Goal: Task Accomplishment & Management: Complete application form

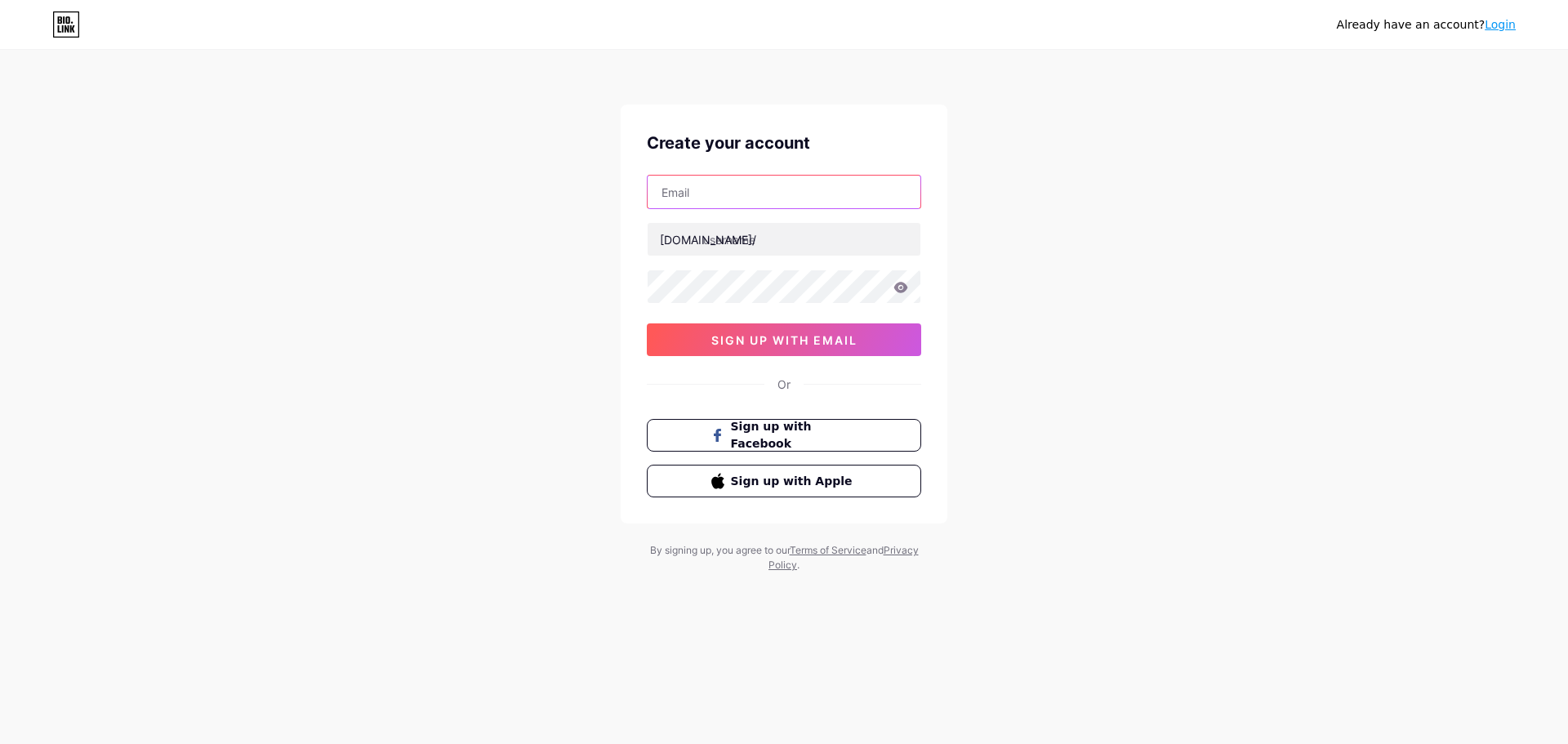
click at [783, 186] on input "text" at bounding box center [784, 192] width 273 height 33
click at [1114, 275] on div "Already have an account? Login Create your account [DOMAIN_NAME]/ sign up with …" at bounding box center [784, 312] width 1568 height 624
click at [831, 181] on input "text" at bounding box center [784, 192] width 273 height 33
paste input "[DOMAIN_NAME][EMAIL_ADDRESS][DOMAIN_NAME]"
type input "[DOMAIN_NAME][EMAIL_ADDRESS][DOMAIN_NAME]"
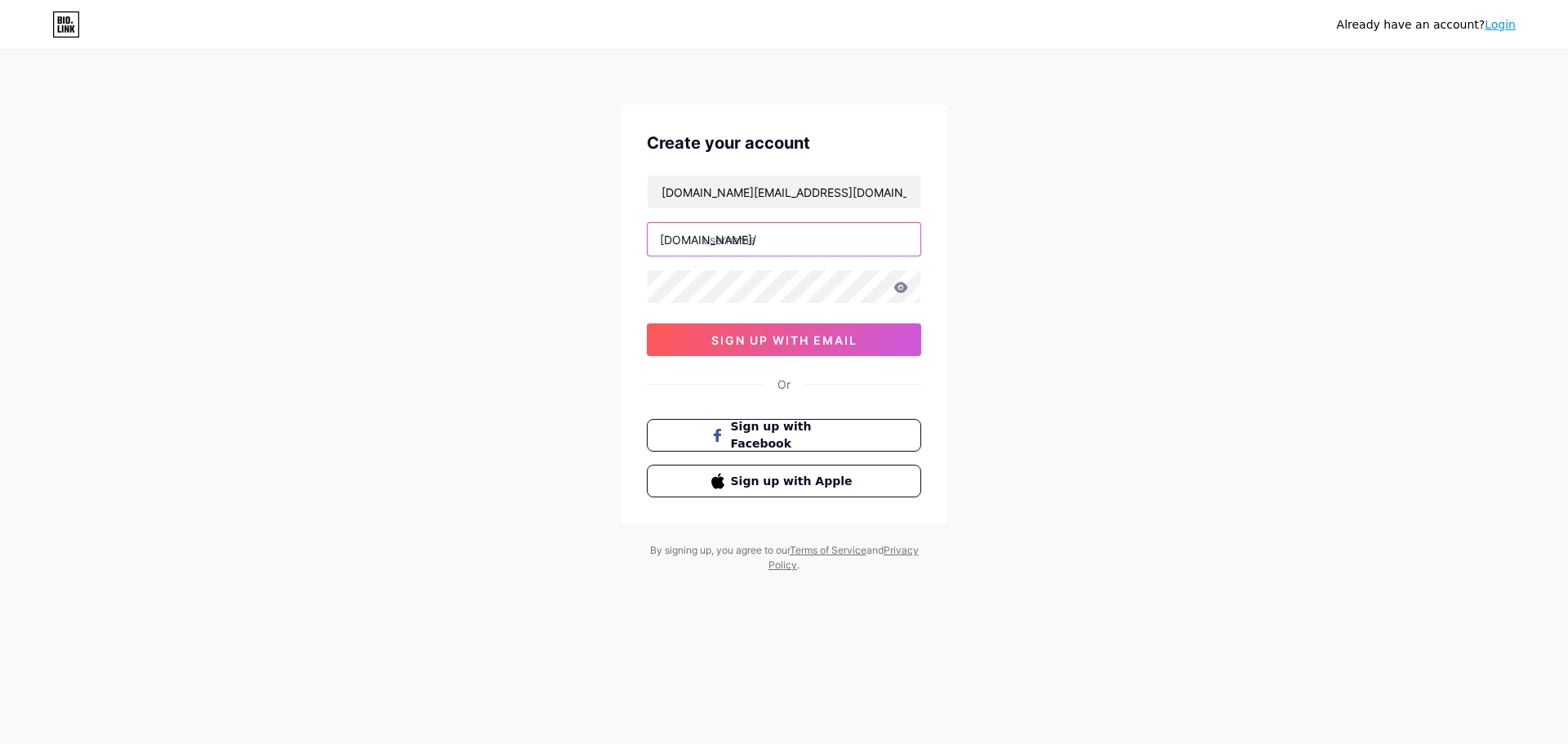
click at [753, 226] on input "text" at bounding box center [784, 239] width 273 height 33
paste input "clystrakw"
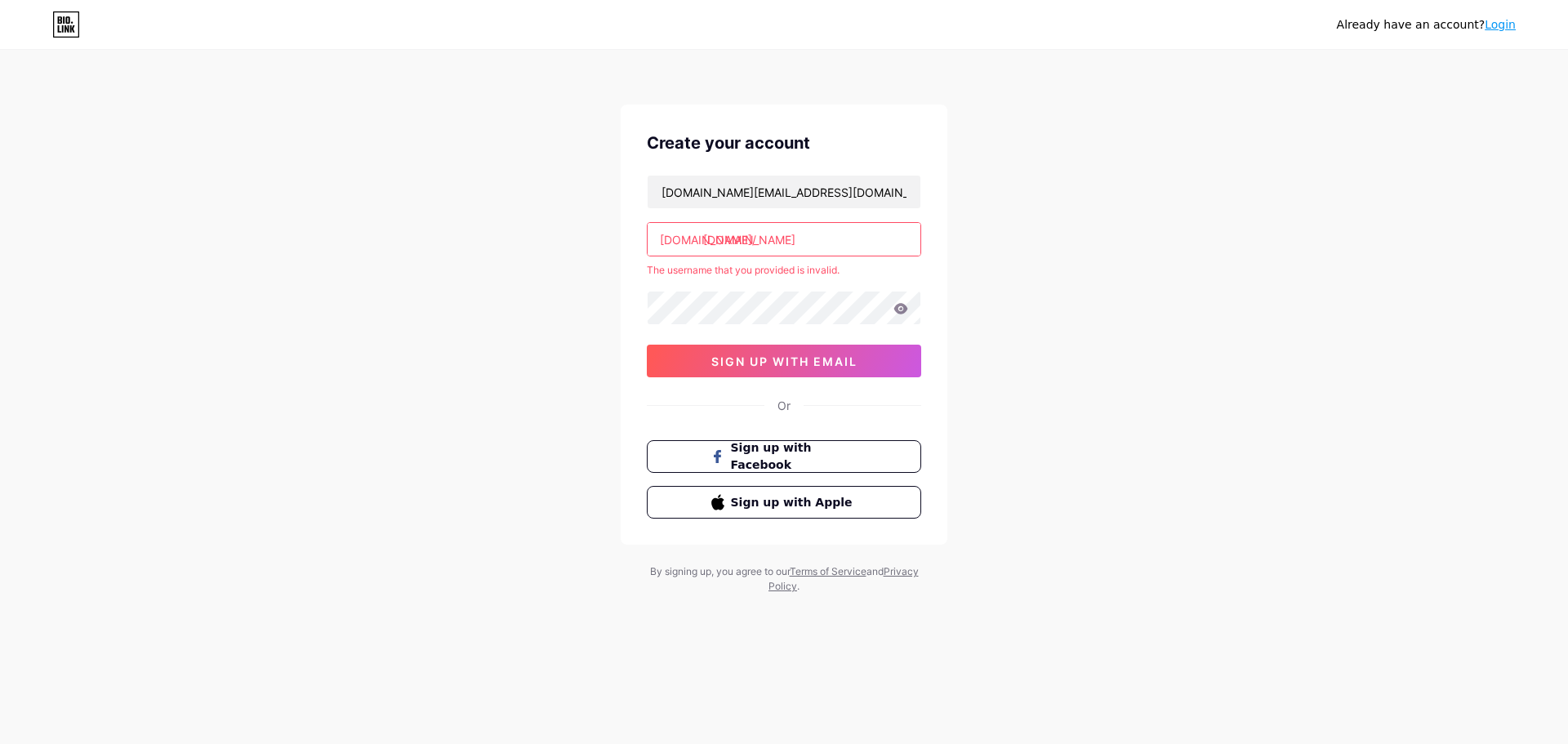
click at [809, 246] on input "[DOMAIN_NAME]" at bounding box center [784, 239] width 273 height 33
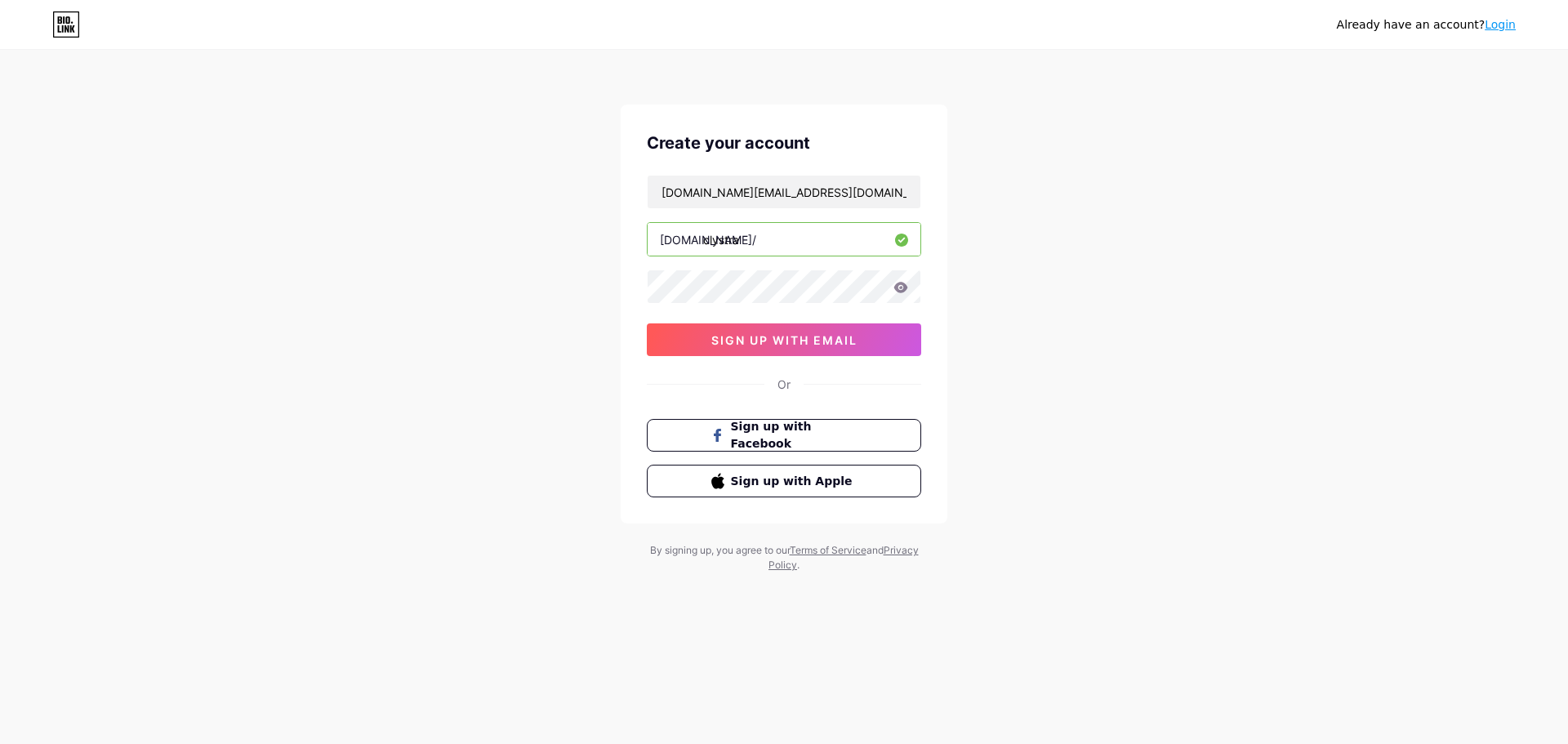
type input "clystra"
click at [898, 290] on icon at bounding box center [901, 287] width 14 height 10
click at [1122, 283] on div "Already have an account? Login Create your account [DOMAIN_NAME][EMAIL_ADDRESS]…" at bounding box center [784, 312] width 1568 height 624
click at [826, 335] on span "sign up with email" at bounding box center [785, 340] width 146 height 14
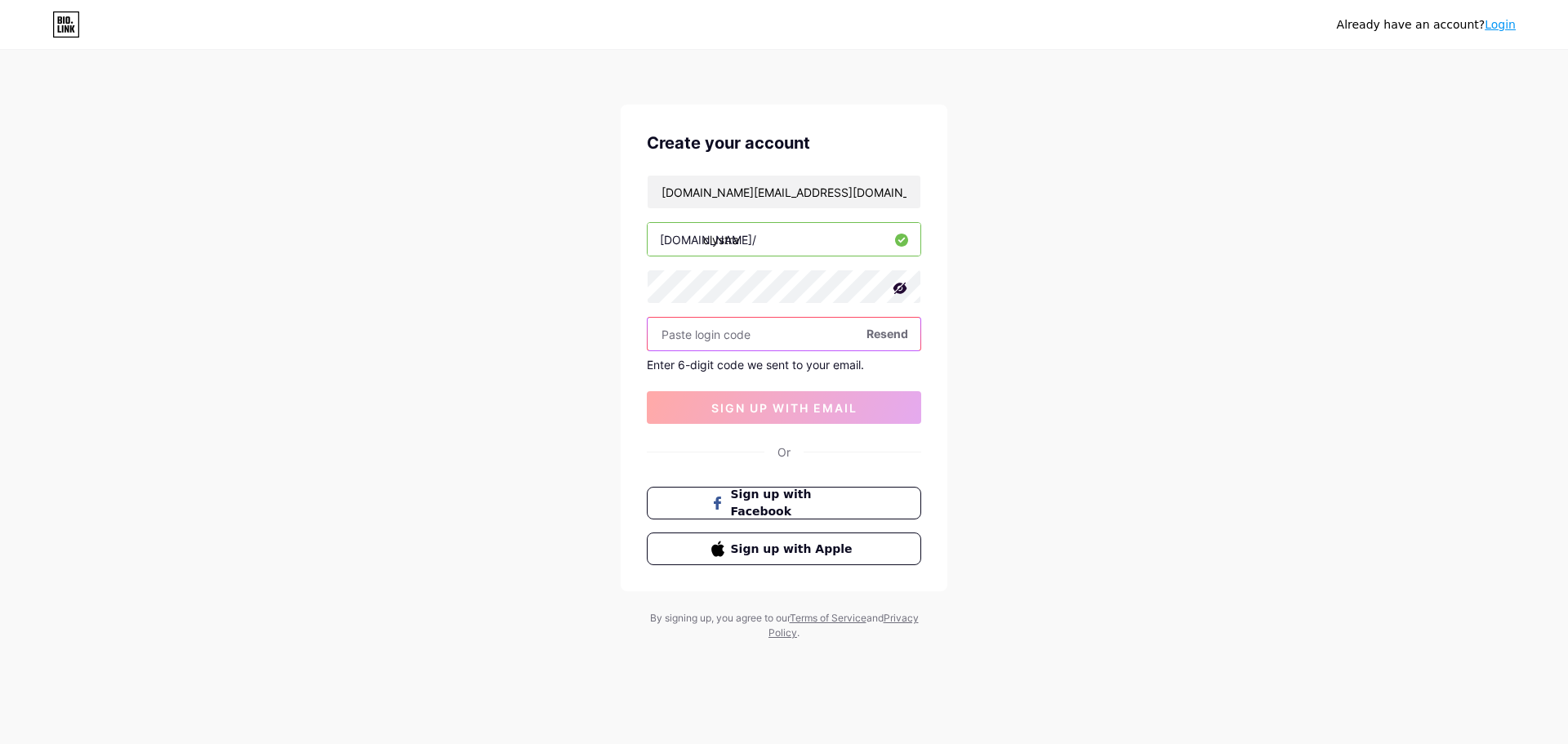
click at [745, 338] on input "text" at bounding box center [784, 334] width 273 height 33
paste input "206082"
type input "206082"
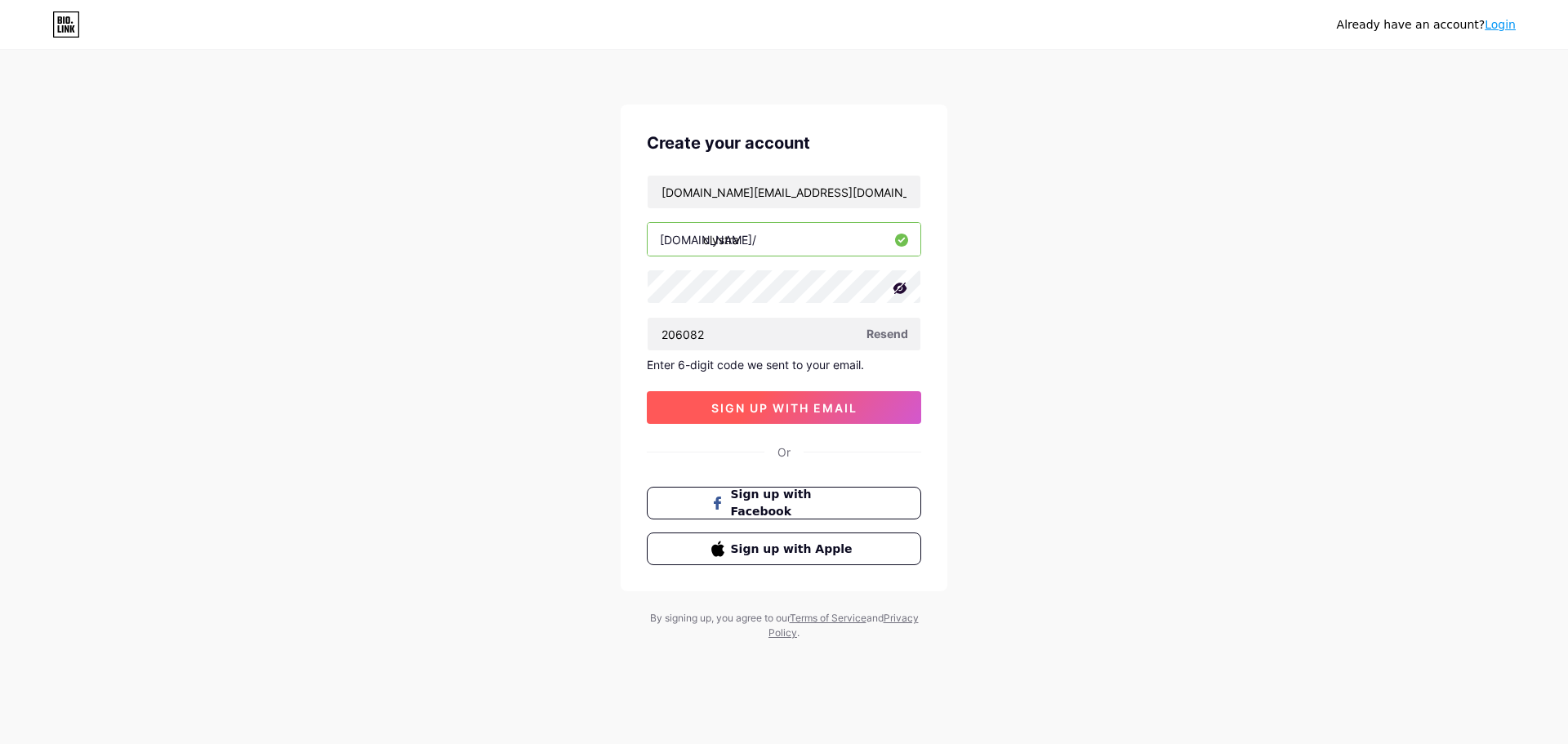
click at [842, 406] on span "sign up with email" at bounding box center [785, 407] width 146 height 14
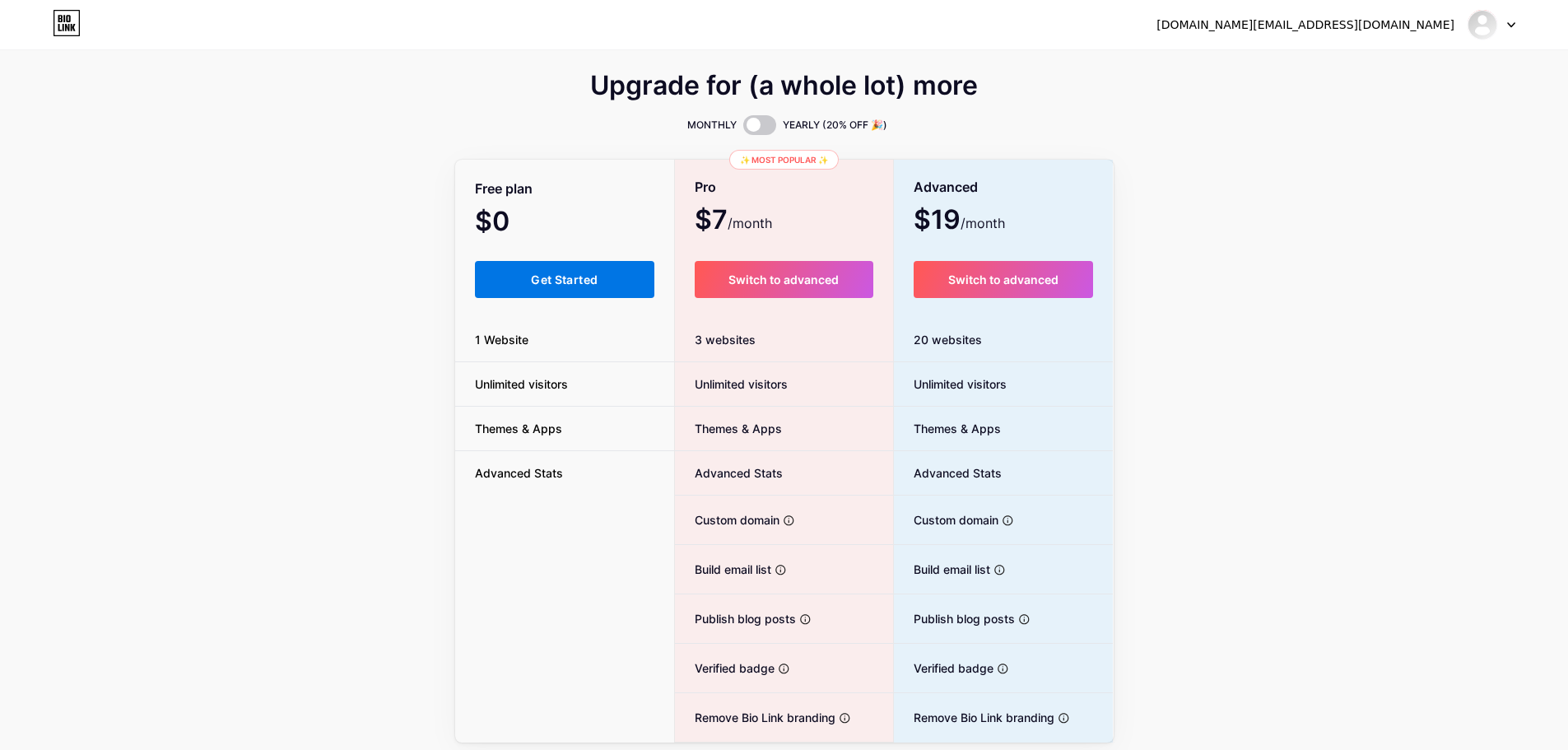
click at [557, 302] on div "Free plan $0 /month Get Started 1 Website Unlimited visitors Themes & Apps Adva…" at bounding box center [564, 451] width 220 height 581
click at [556, 274] on span "Get Started" at bounding box center [563, 280] width 67 height 14
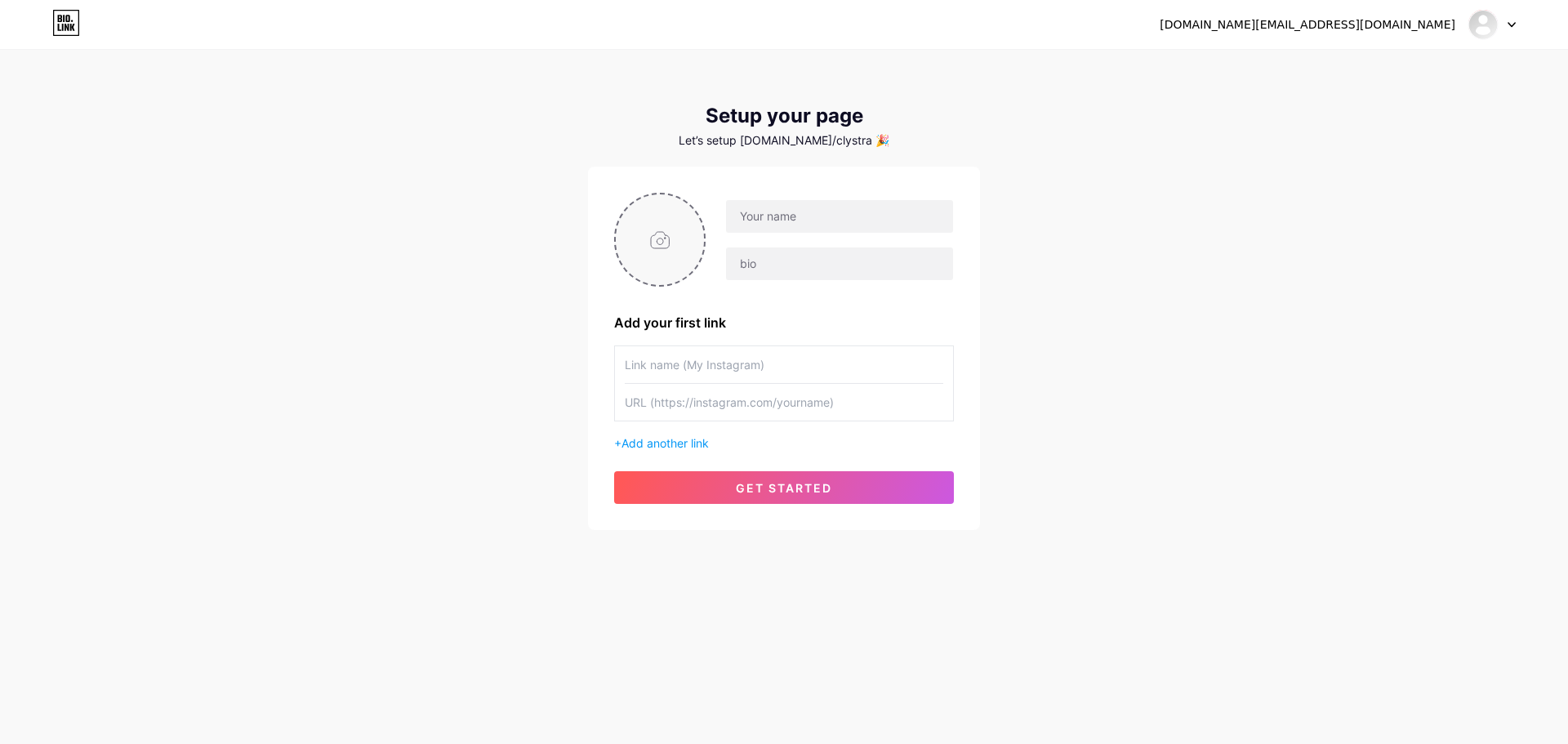
click at [665, 239] on input "file" at bounding box center [660, 239] width 88 height 90
type input "C:\fakepath\WhatsApp-Image-2025-08-11-at-19.08.13_e3417447.jpg"
click at [825, 208] on input "text" at bounding box center [840, 216] width 227 height 33
click at [811, 215] on input "text" at bounding box center [840, 216] width 227 height 33
paste input "[DOMAIN_NAME]"
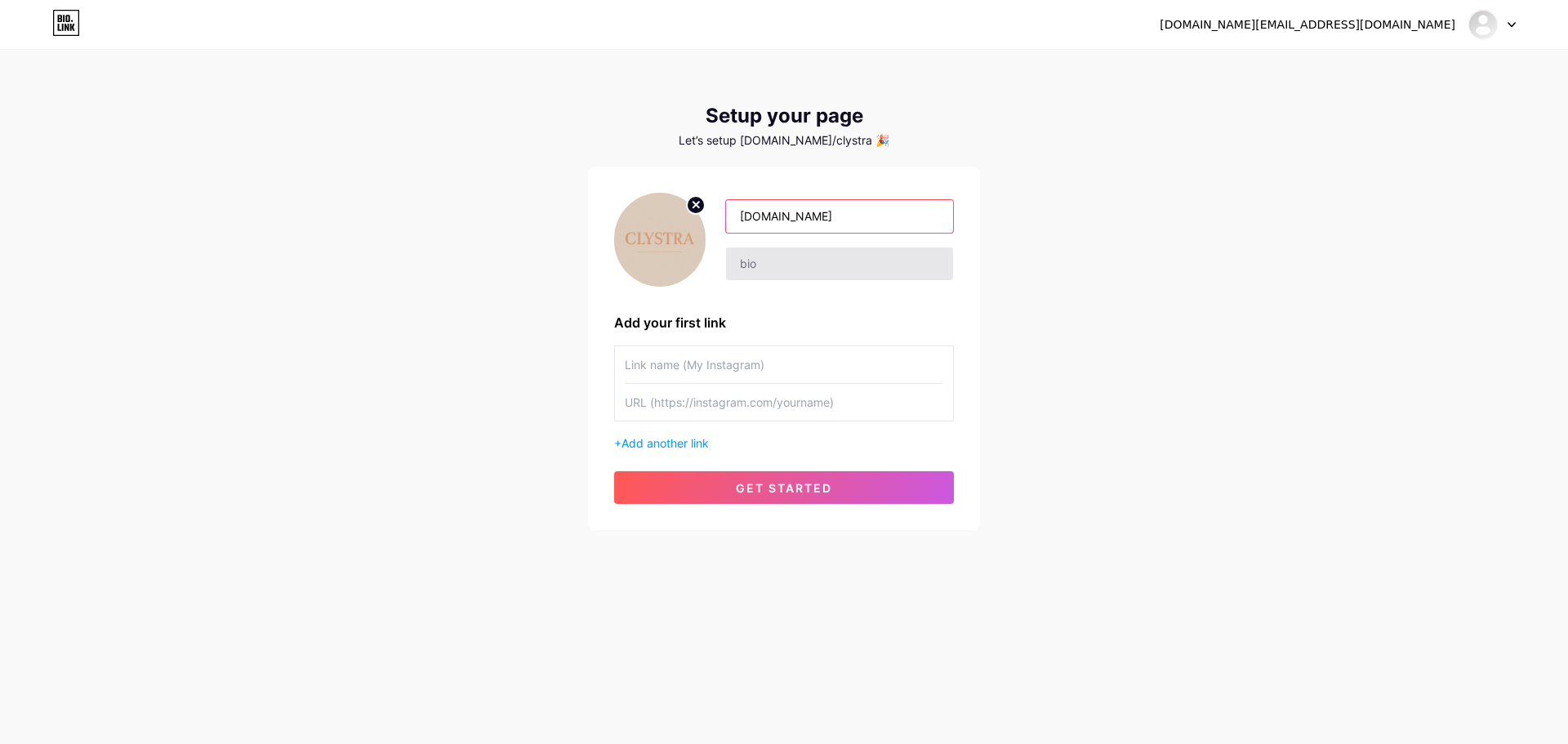
type input "[DOMAIN_NAME]"
click at [782, 266] on input "text" at bounding box center [840, 264] width 227 height 33
click at [837, 257] on input "text" at bounding box center [840, 264] width 227 height 33
paste input "Perfumes that create a unique impression"
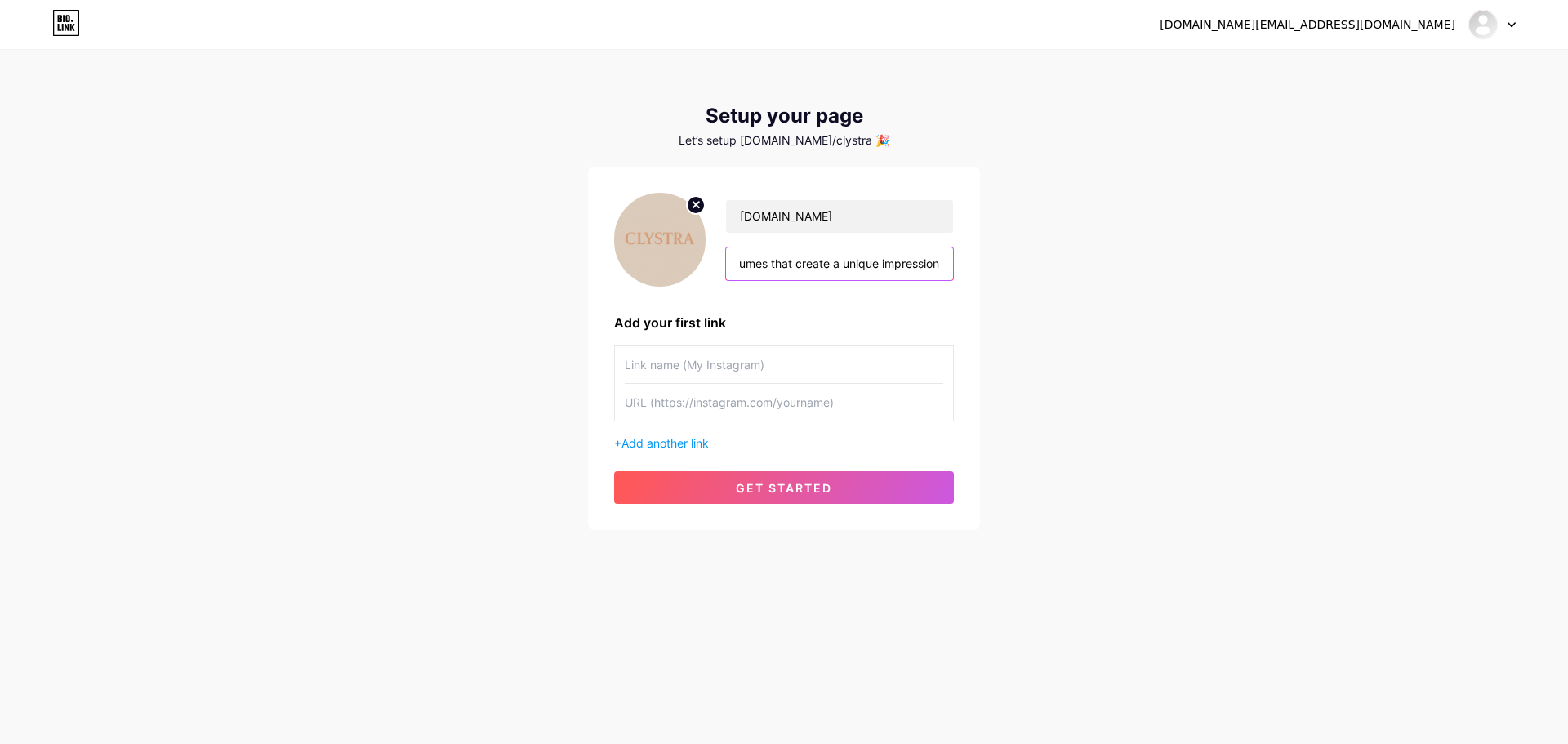
type input "Perfumes that create a unique impression"
click at [753, 356] on input "text" at bounding box center [784, 364] width 319 height 37
click at [719, 397] on input "text" at bounding box center [784, 402] width 319 height 37
paste input "[URL][DOMAIN_NAME][DOMAIN_NAME]"
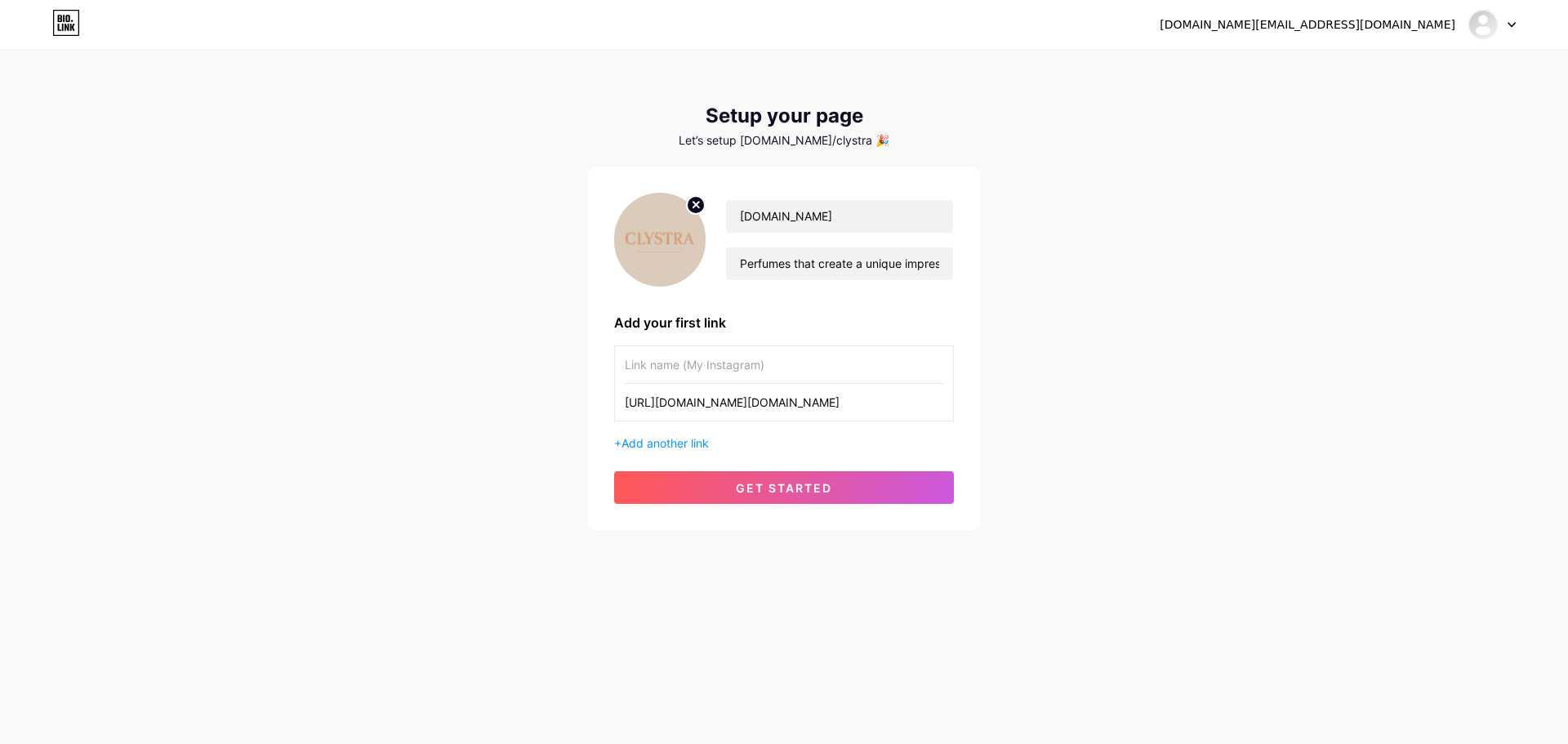
type input "[URL][DOMAIN_NAME][DOMAIN_NAME]"
click at [738, 363] on input "text" at bounding box center [784, 364] width 319 height 37
type input "i"
type input "Instagram"
click at [684, 431] on div "Instagram [URL][DOMAIN_NAME][DOMAIN_NAME] + Add another link" at bounding box center [784, 398] width 339 height 106
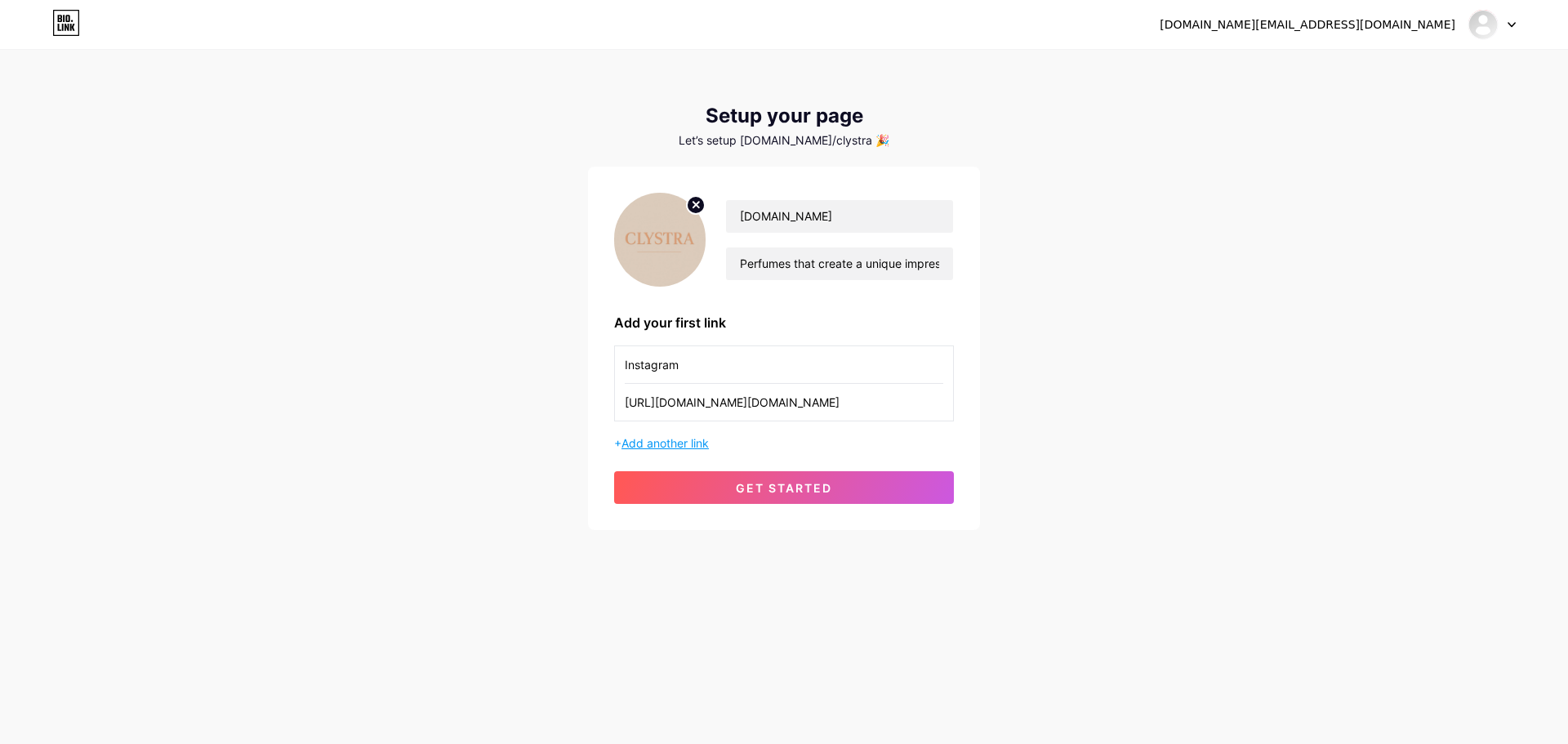
click at [684, 436] on span "Add another link" at bounding box center [664, 443] width 87 height 14
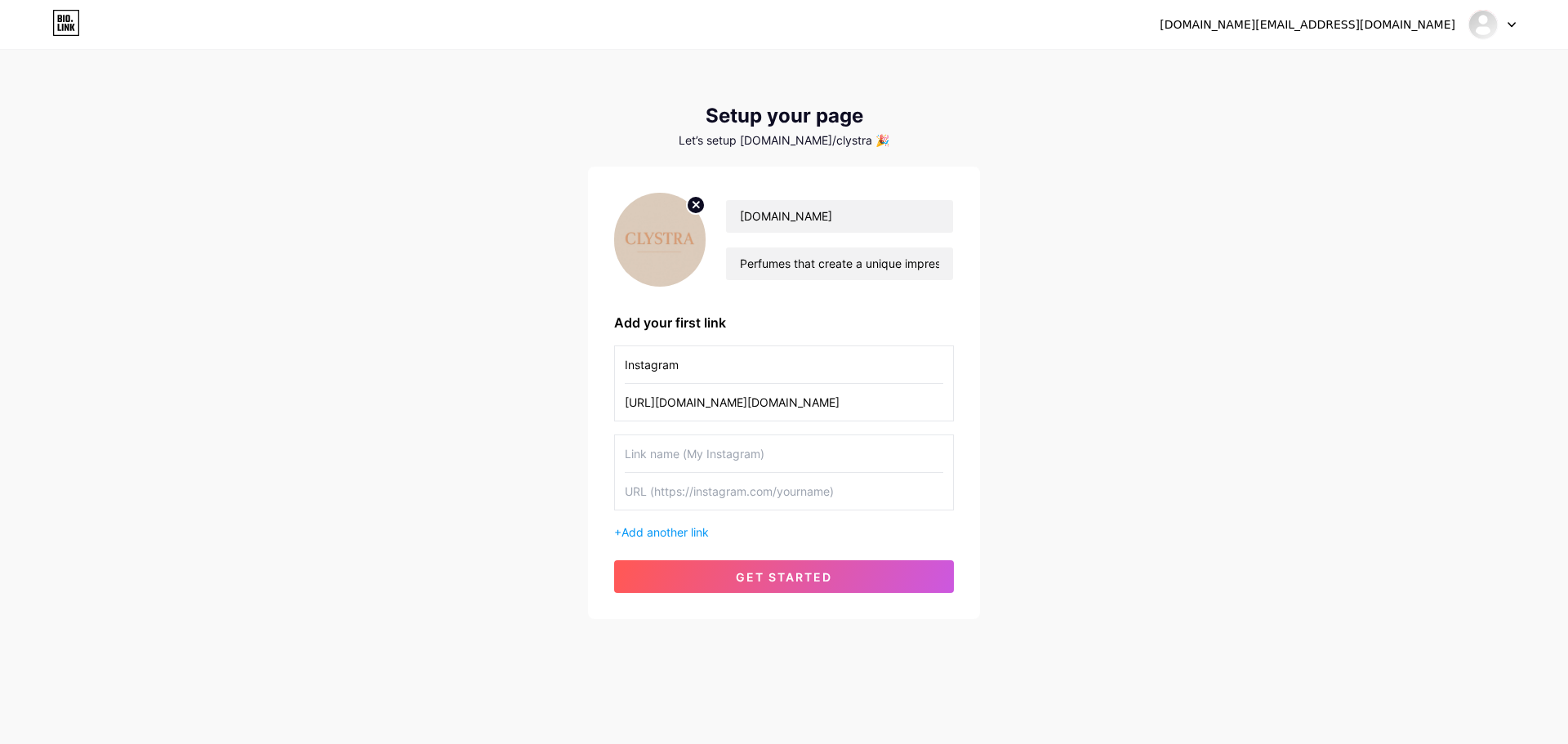
click at [668, 485] on input "text" at bounding box center [784, 491] width 319 height 37
type input "[DOMAIN_NAME][URL][PHONE_NUMBER]"
click at [709, 461] on input "text" at bounding box center [784, 453] width 319 height 37
type input "WhatsApp"
click at [657, 532] on span "Add another link" at bounding box center [664, 532] width 87 height 14
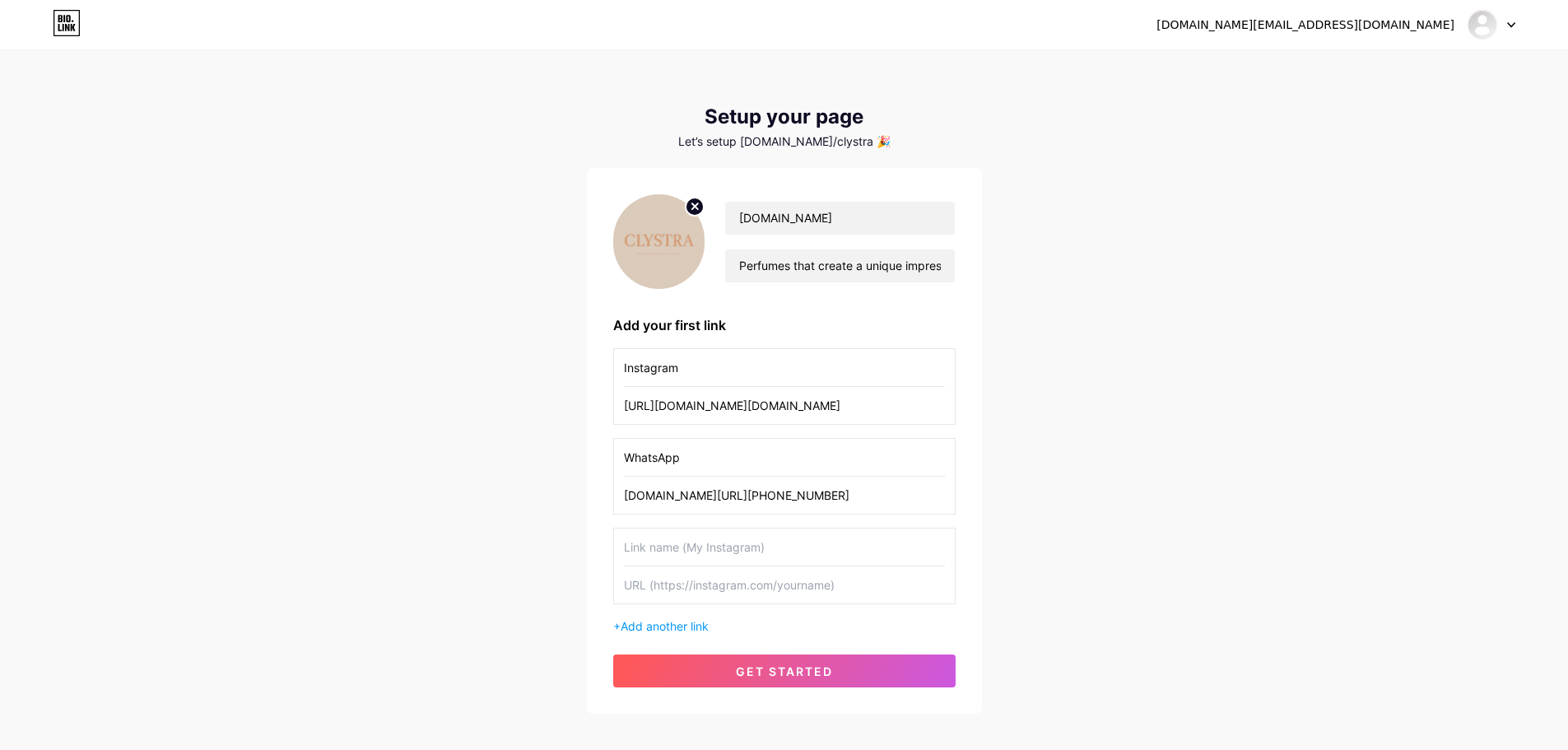
click at [672, 538] on input "text" at bounding box center [785, 547] width 321 height 37
type input "Website"
paste input "[URL][DOMAIN_NAME]"
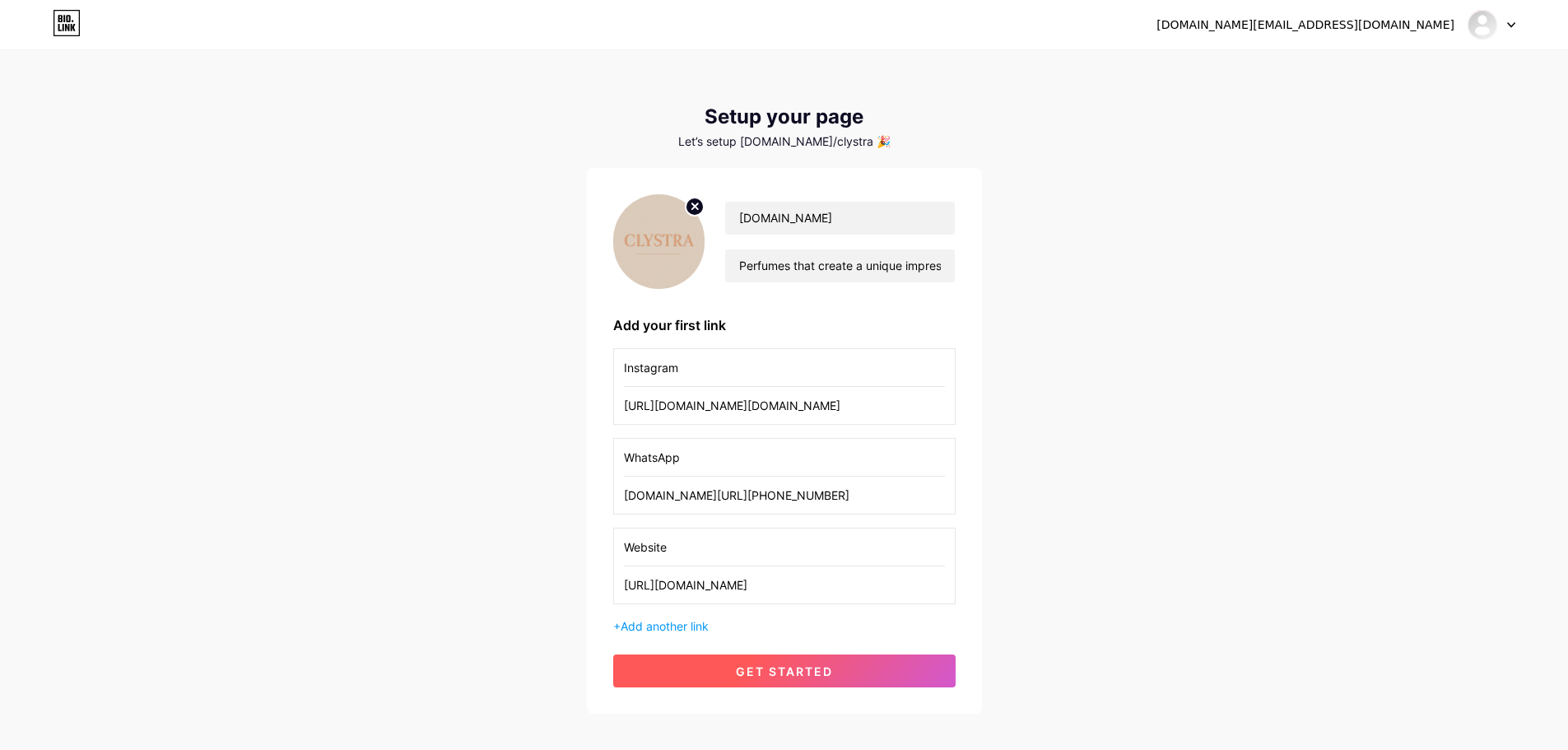
type input "[URL][DOMAIN_NAME]"
click at [708, 675] on button "get started" at bounding box center [784, 671] width 342 height 33
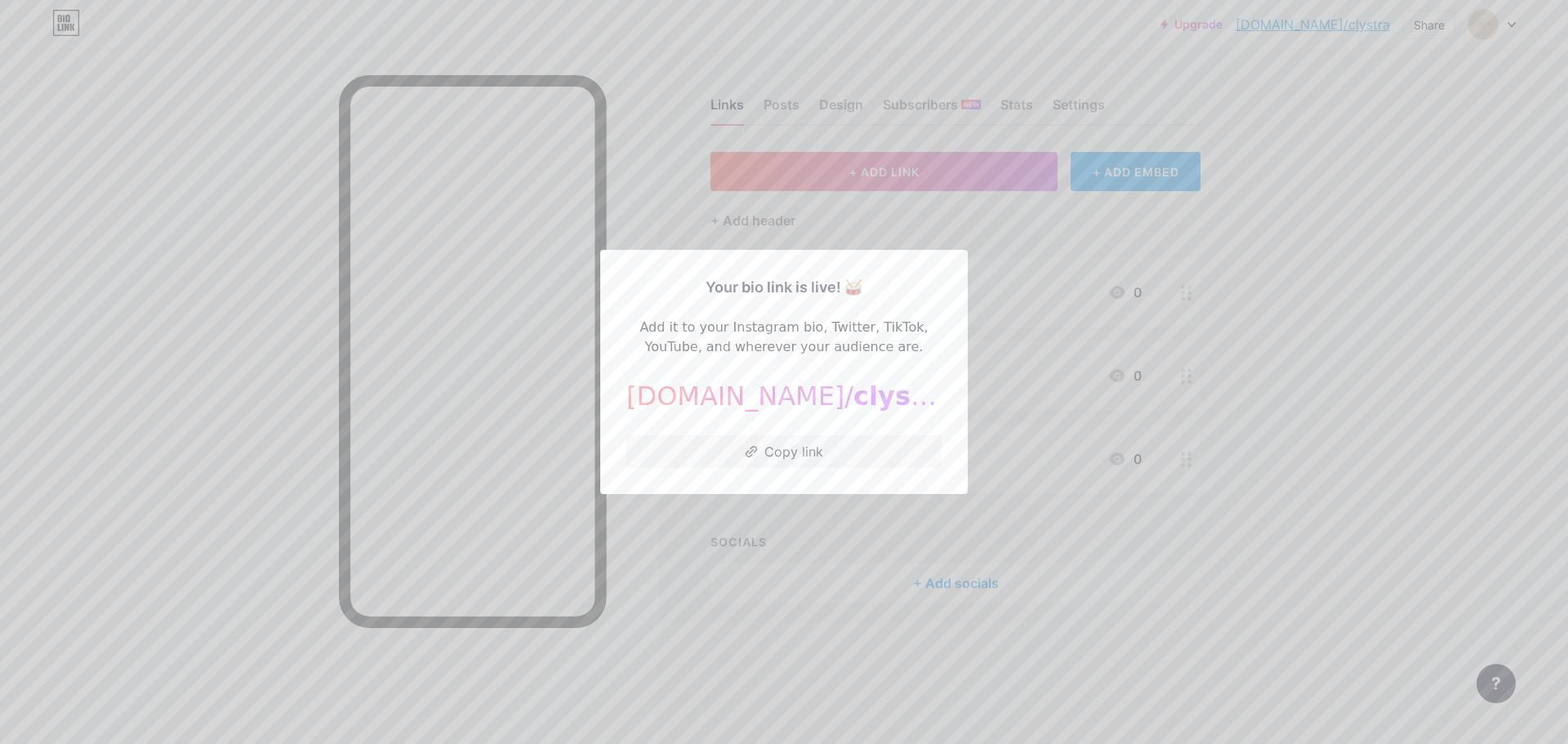
click at [192, 501] on div at bounding box center [784, 372] width 1568 height 744
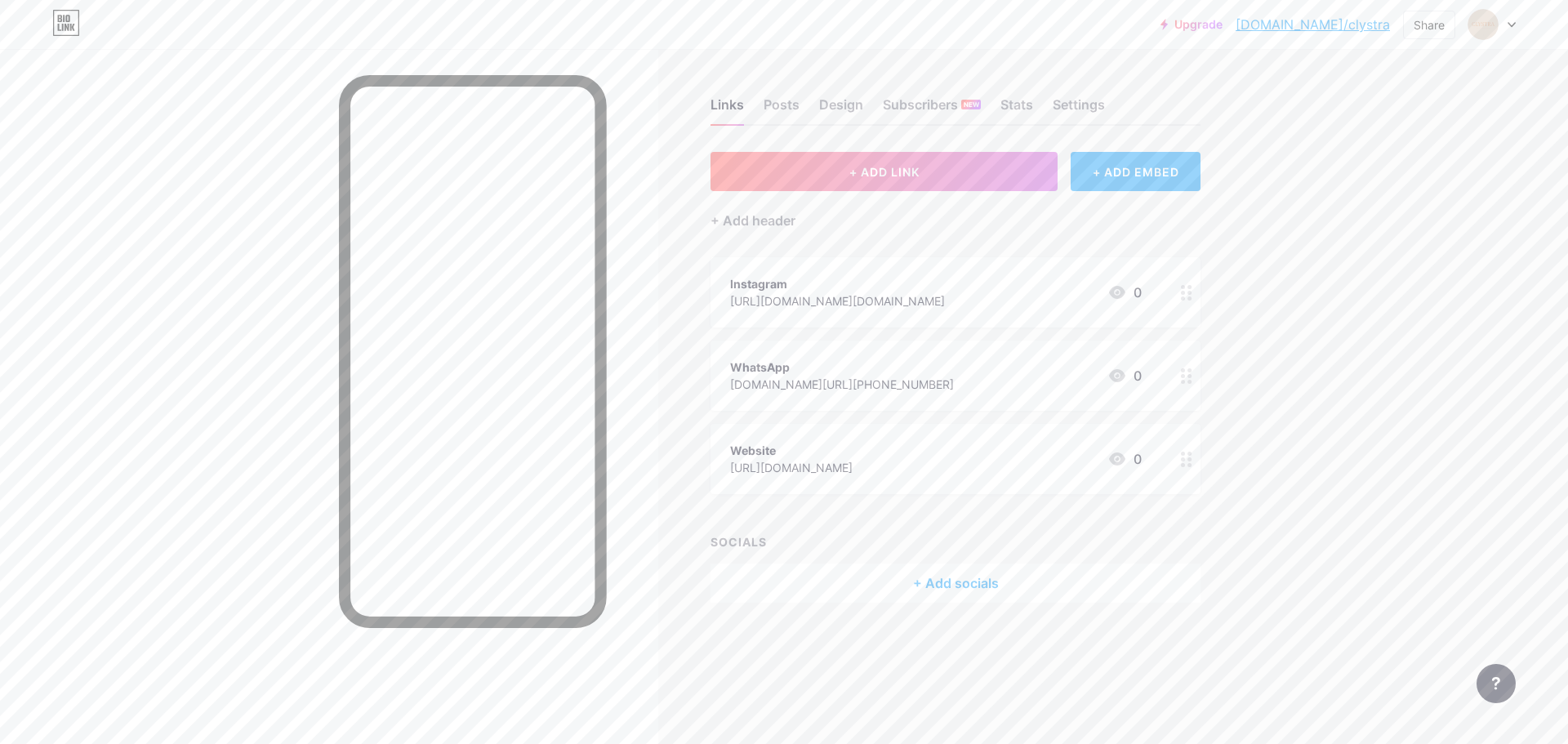
click at [785, 89] on div "Links Posts Design Subscribers NEW Stats Settings" at bounding box center [955, 97] width 490 height 57
click at [784, 95] on div "Posts" at bounding box center [781, 109] width 36 height 29
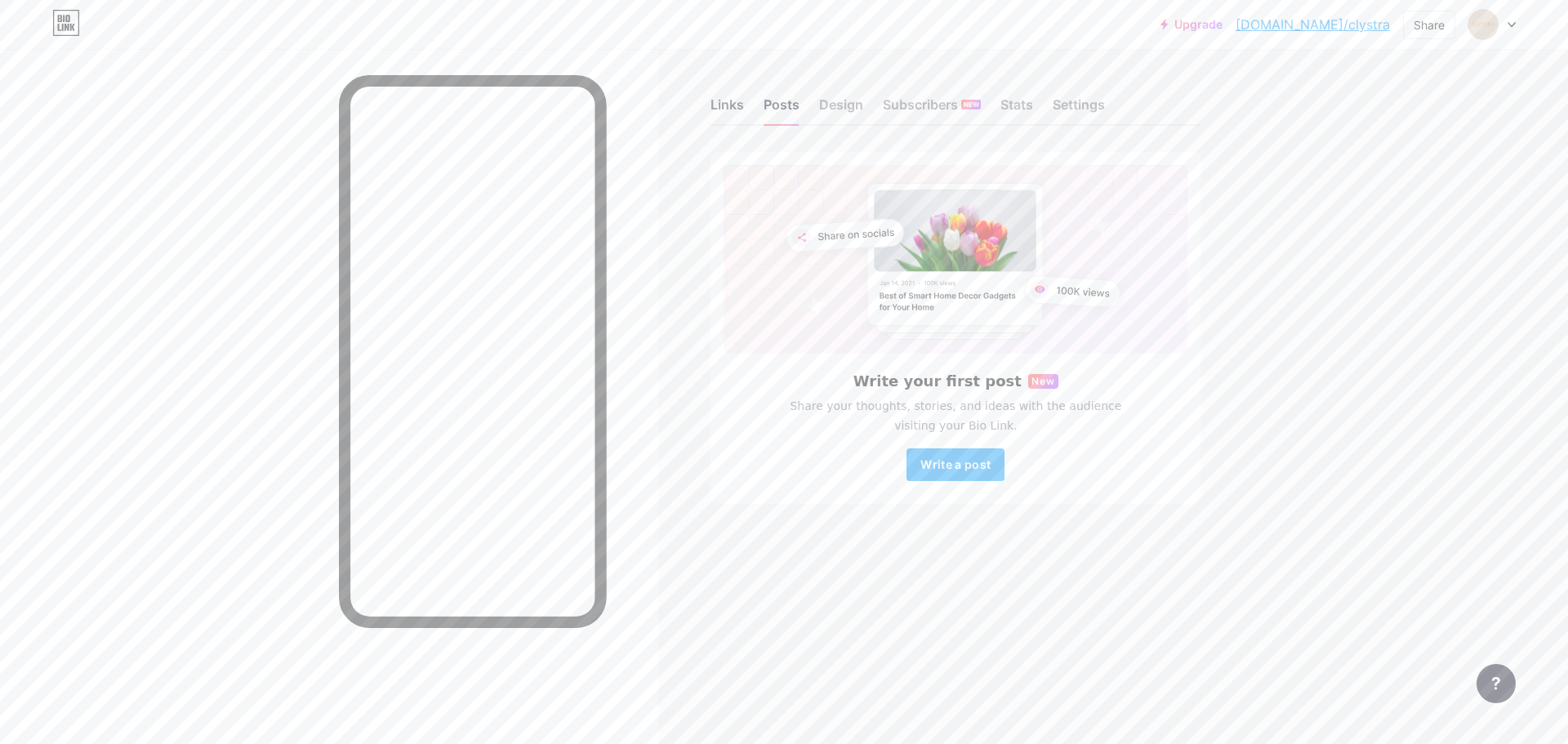
click at [723, 105] on div "Links" at bounding box center [727, 109] width 34 height 29
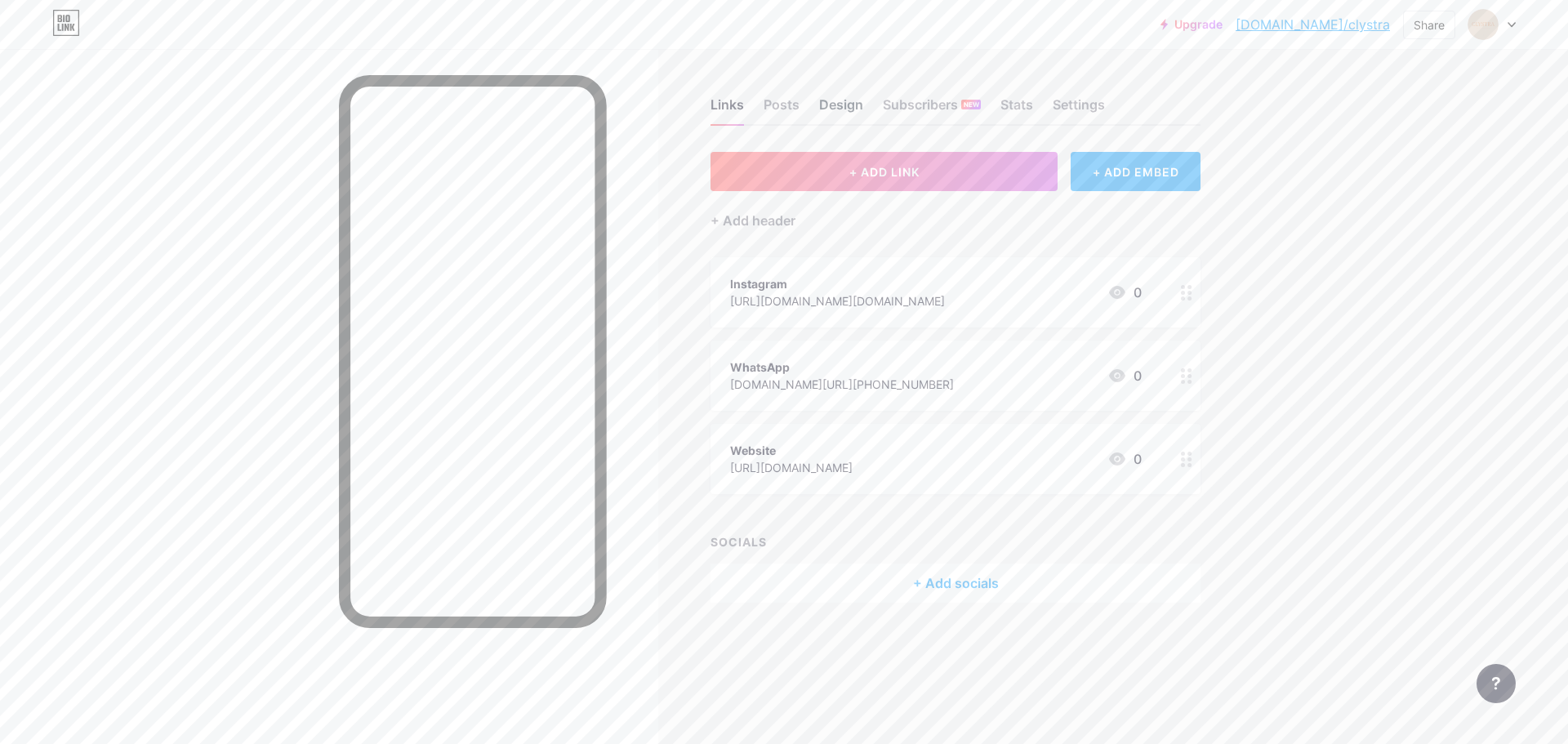
click at [851, 104] on div "Design" at bounding box center [841, 109] width 44 height 29
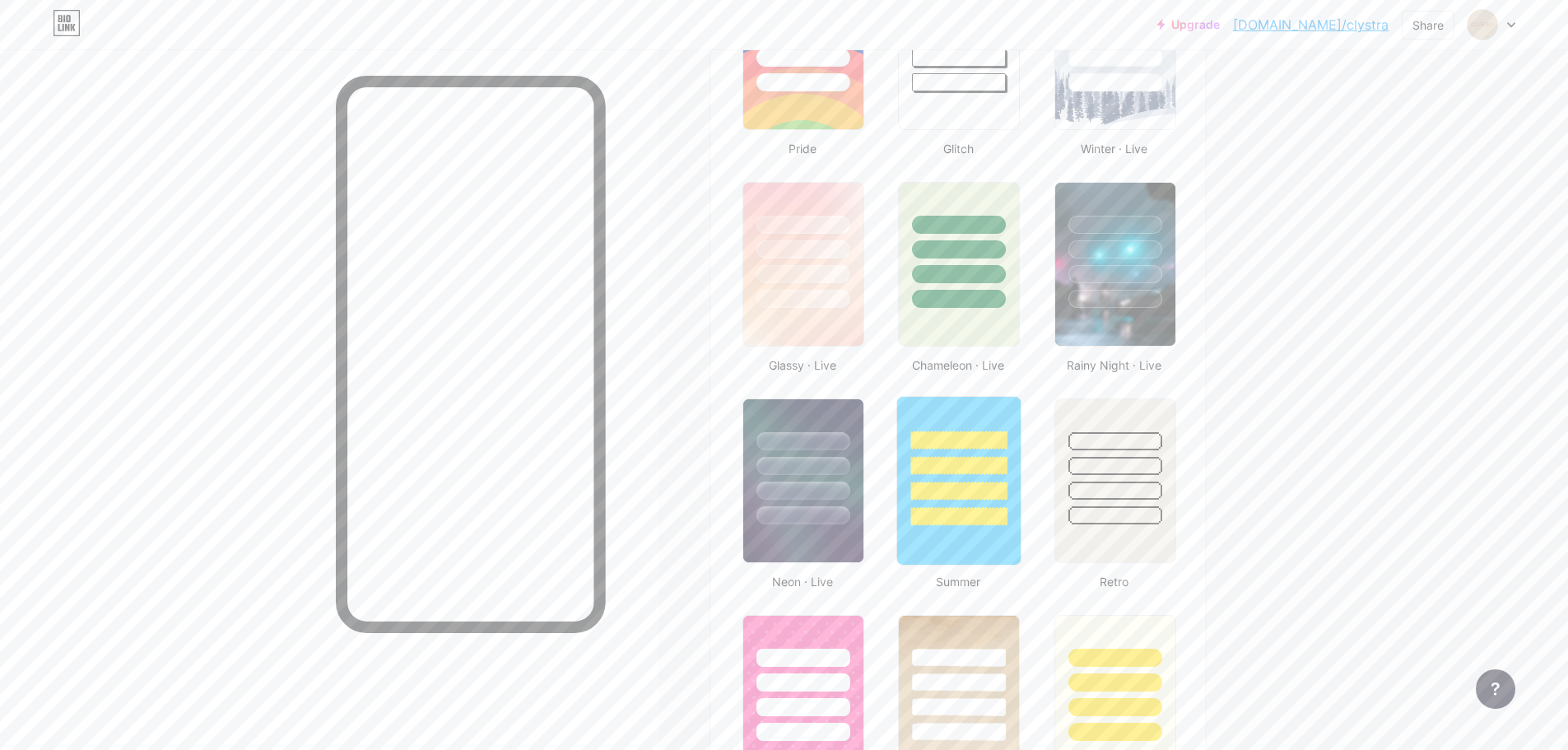
scroll to position [740, 0]
click at [824, 296] on div at bounding box center [802, 302] width 96 height 19
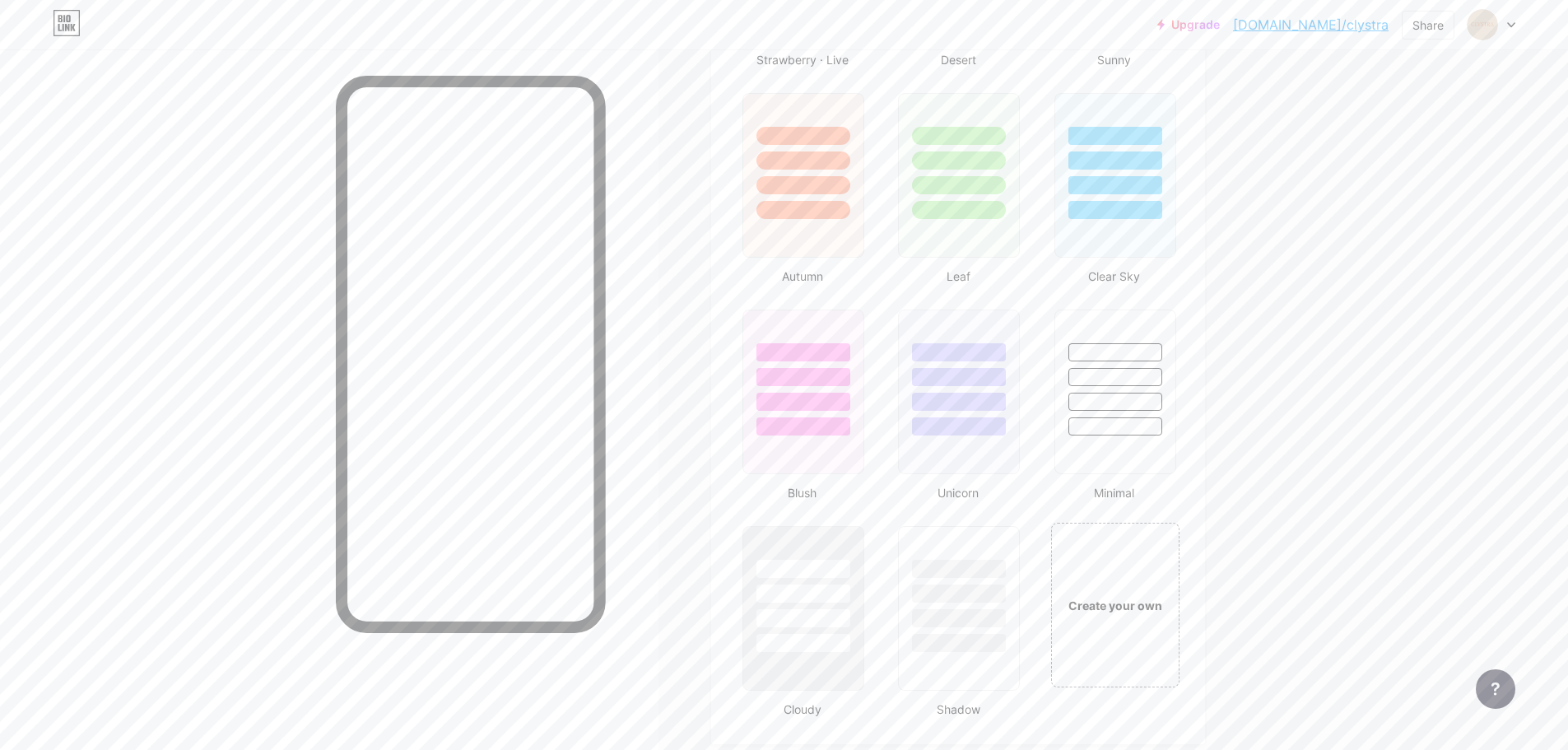
scroll to position [1481, 0]
click at [1131, 574] on div "Create your own" at bounding box center [1115, 602] width 133 height 169
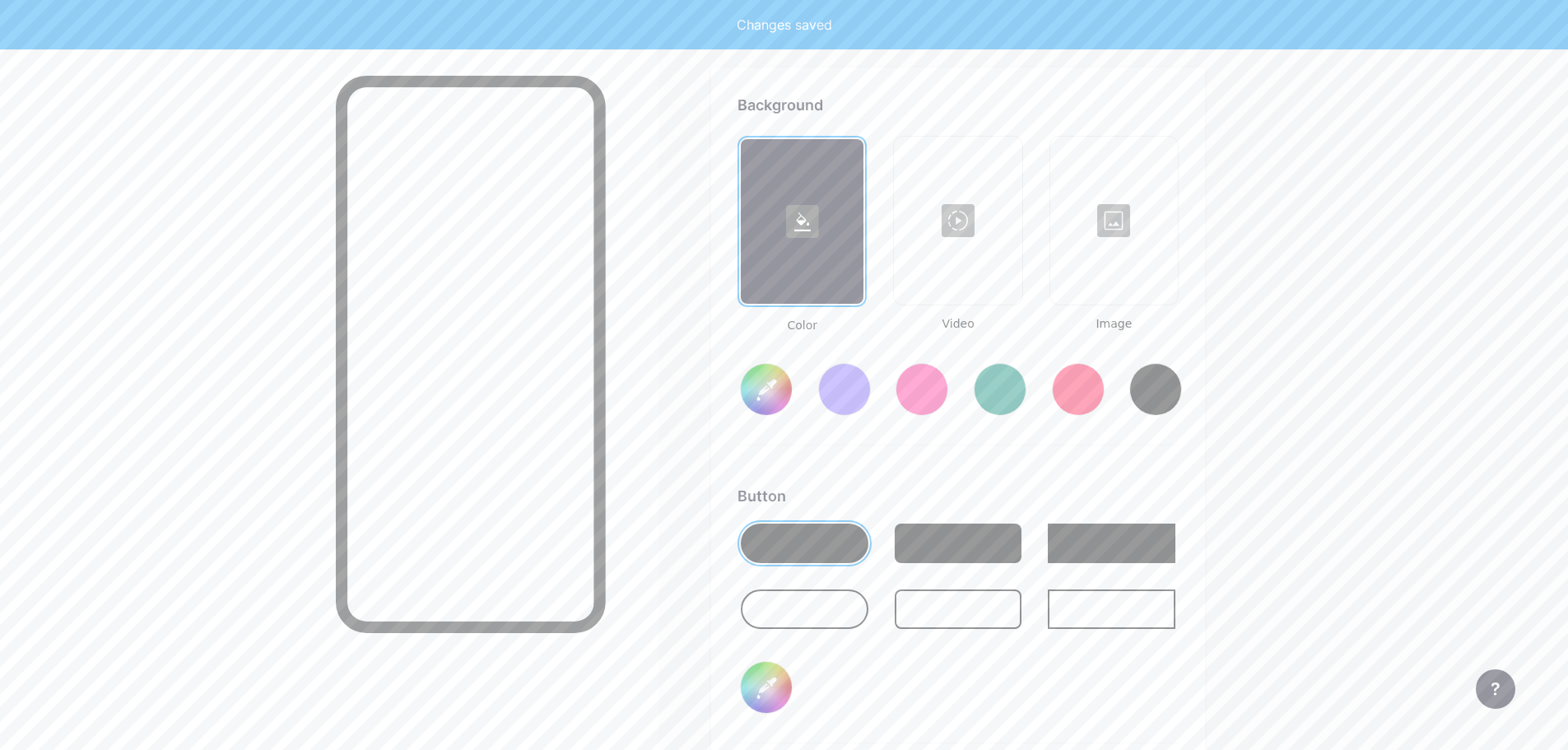
scroll to position [2185, 0]
type input "#ffffff"
type input "#000000"
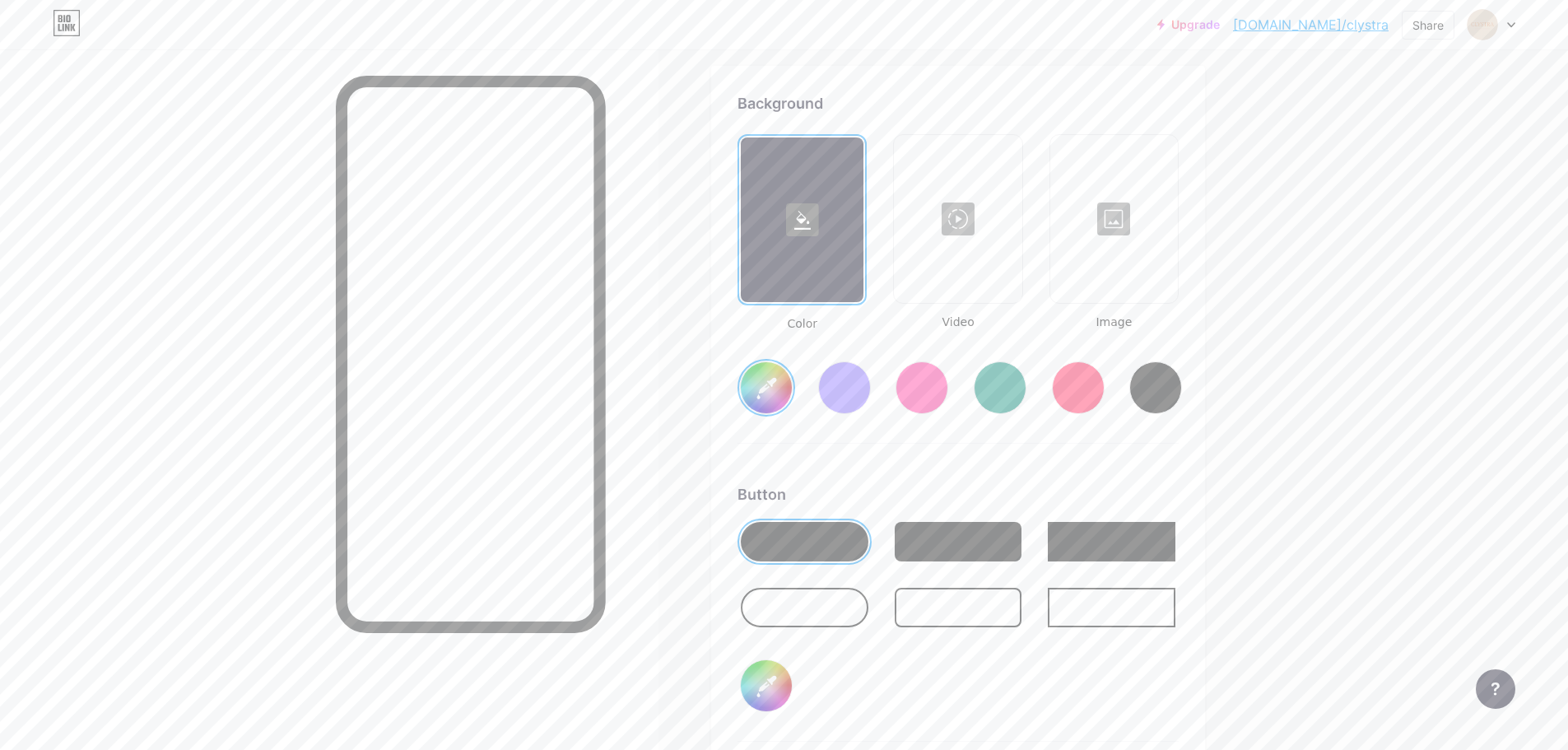
click at [1114, 255] on div at bounding box center [1113, 219] width 124 height 165
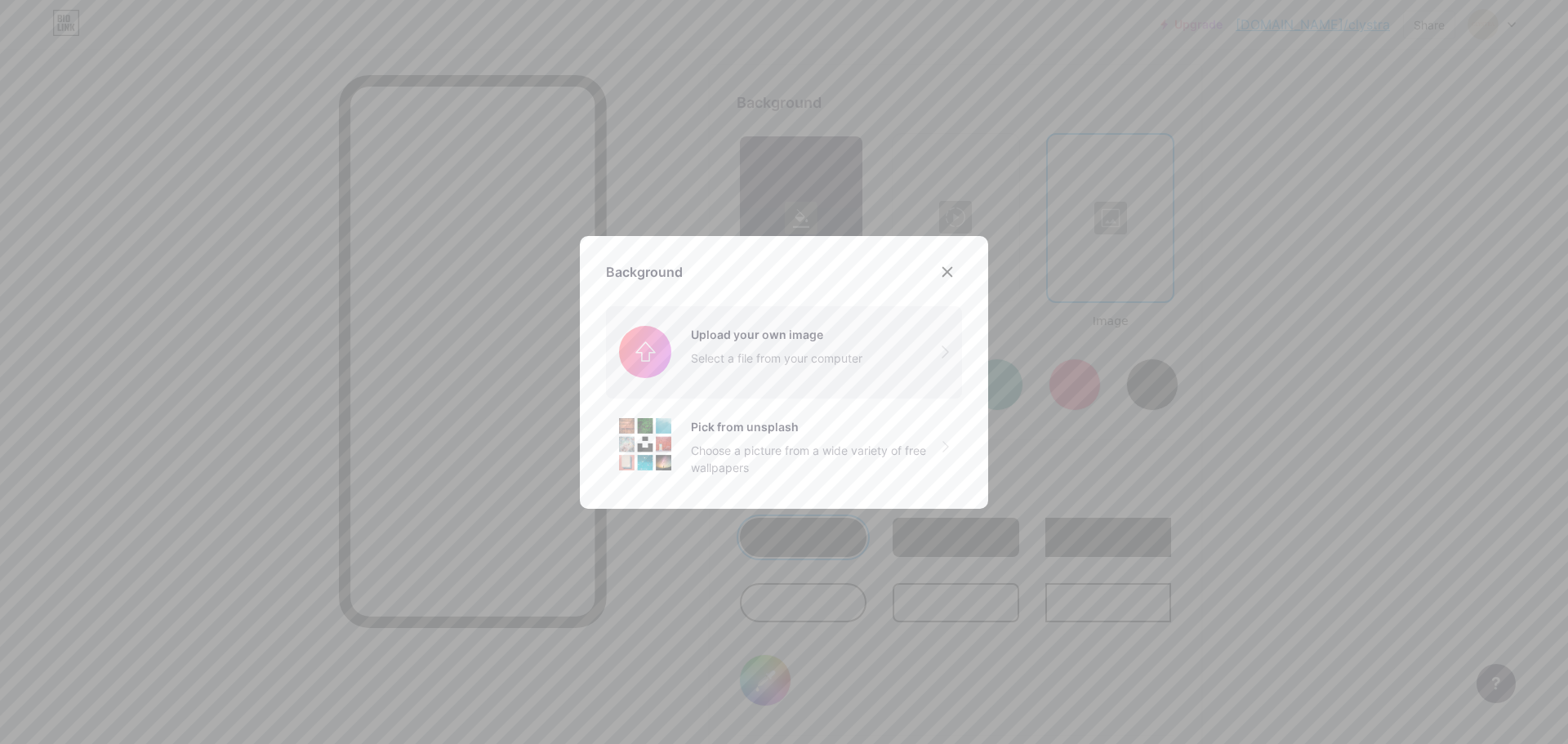
click at [725, 357] on input "file" at bounding box center [783, 351] width 356 height 91
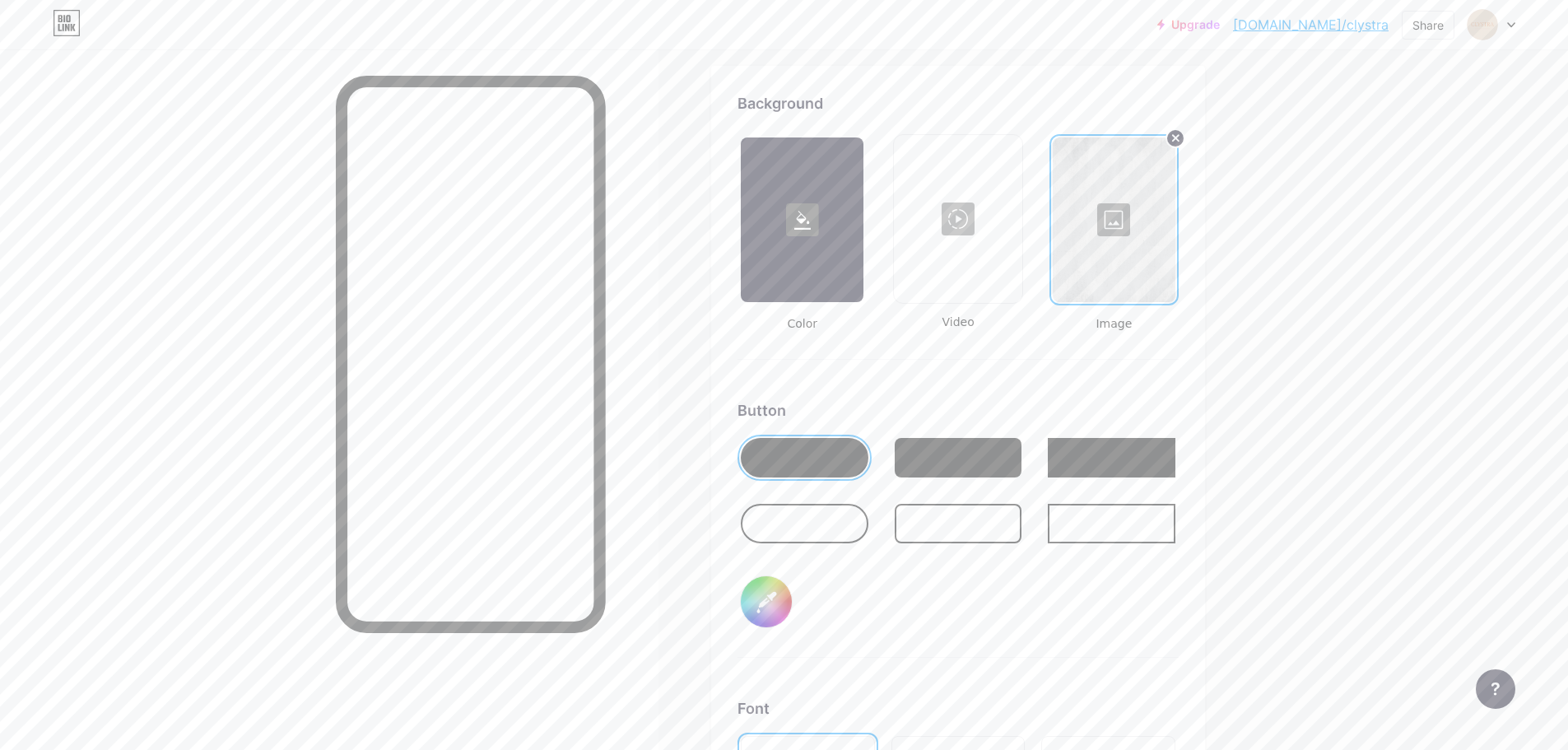
click at [766, 599] on input "#000000" at bounding box center [766, 602] width 51 height 51
type input "#dacbba"
click at [865, 623] on div "Button #dacbba" at bounding box center [958, 529] width 441 height 259
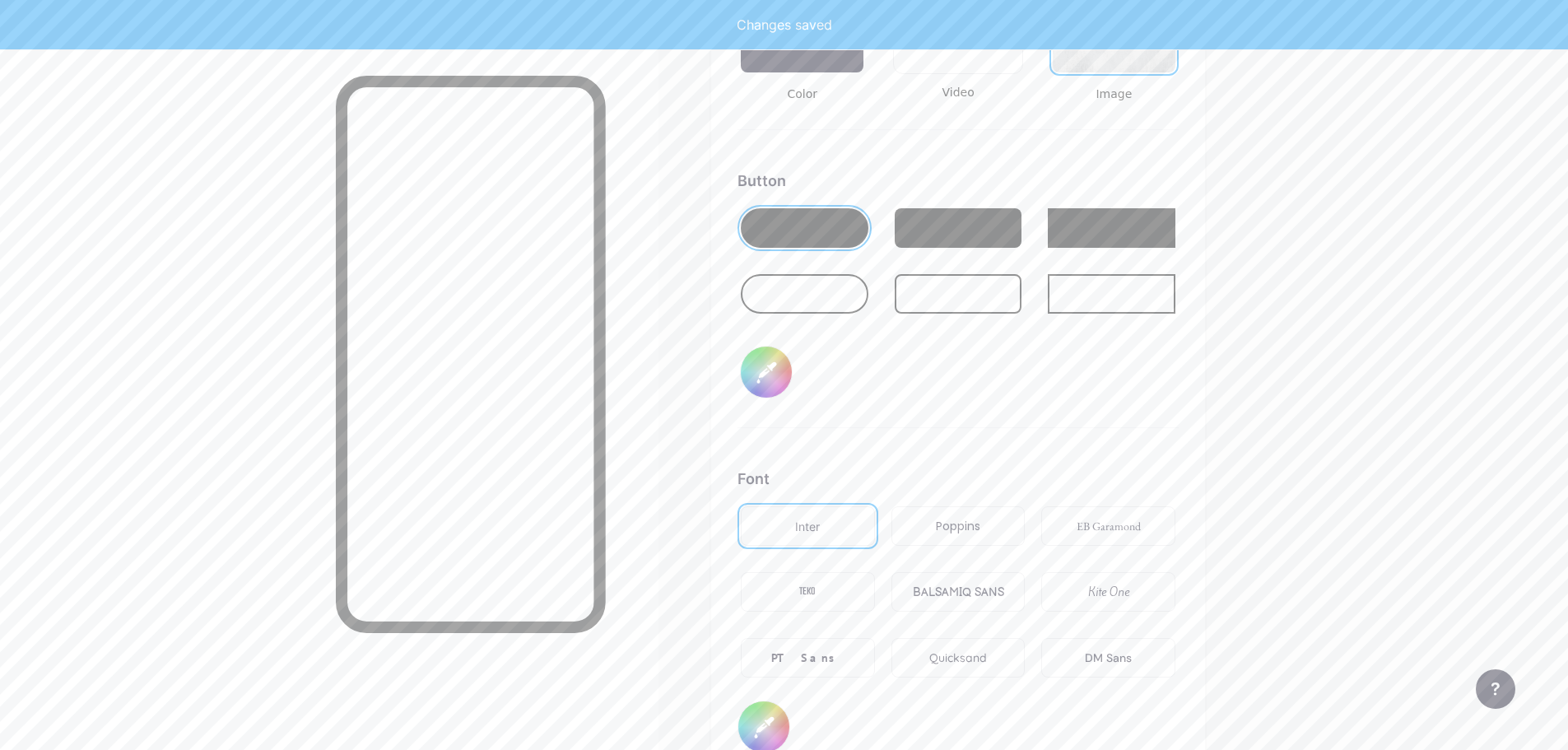
scroll to position [2431, 0]
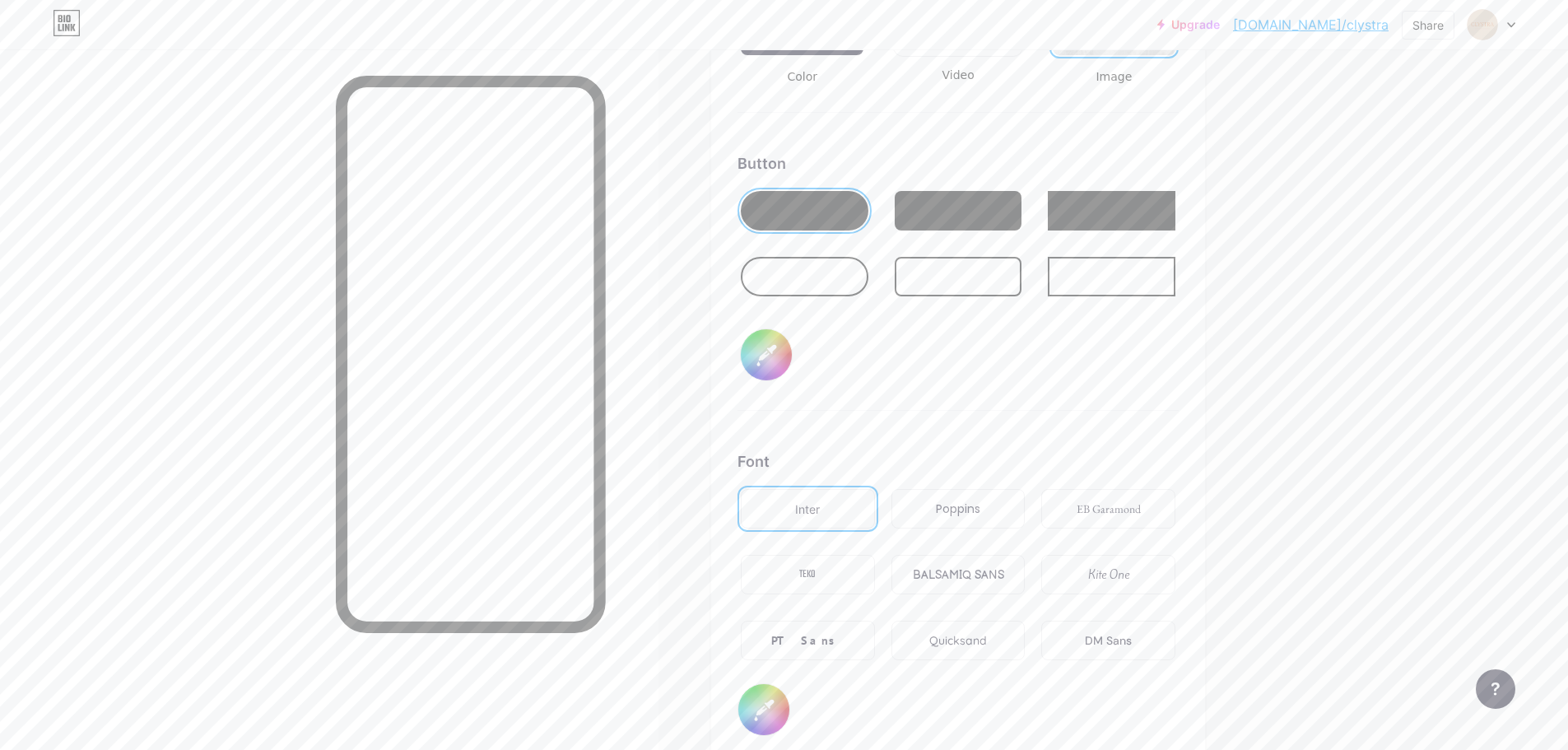
click at [833, 632] on div "PT Sans" at bounding box center [807, 641] width 135 height 40
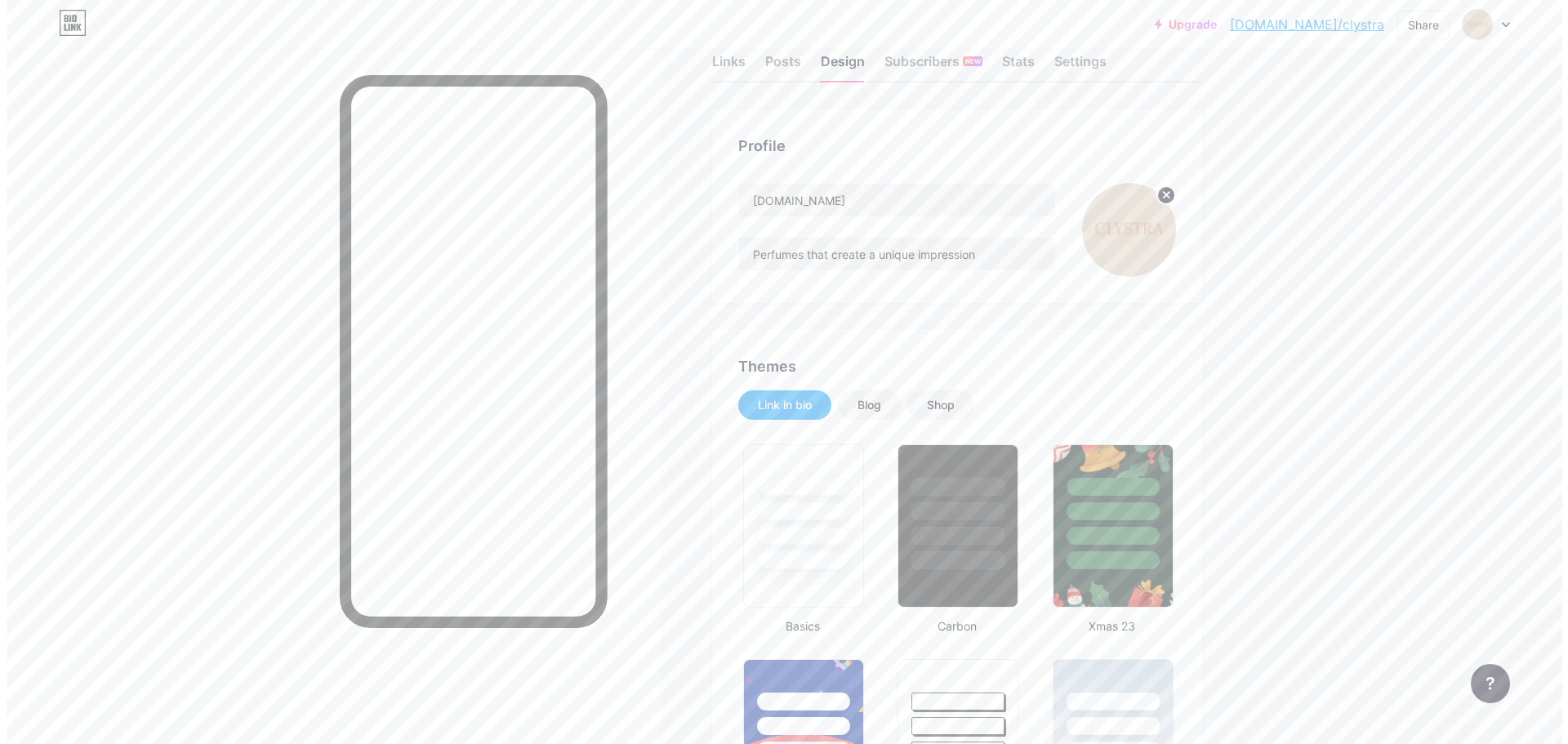
scroll to position [0, 0]
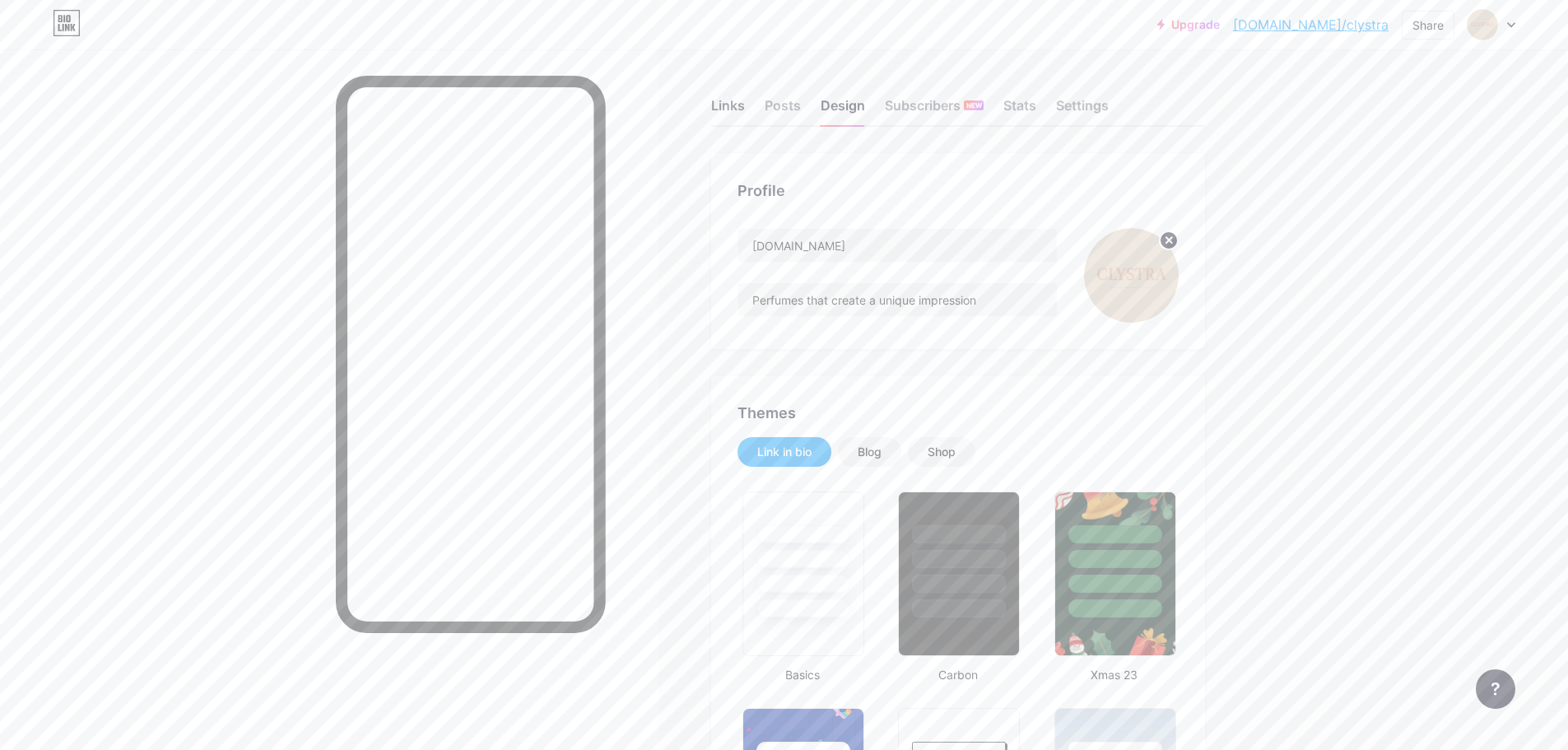
click at [728, 109] on div "Links" at bounding box center [728, 110] width 34 height 30
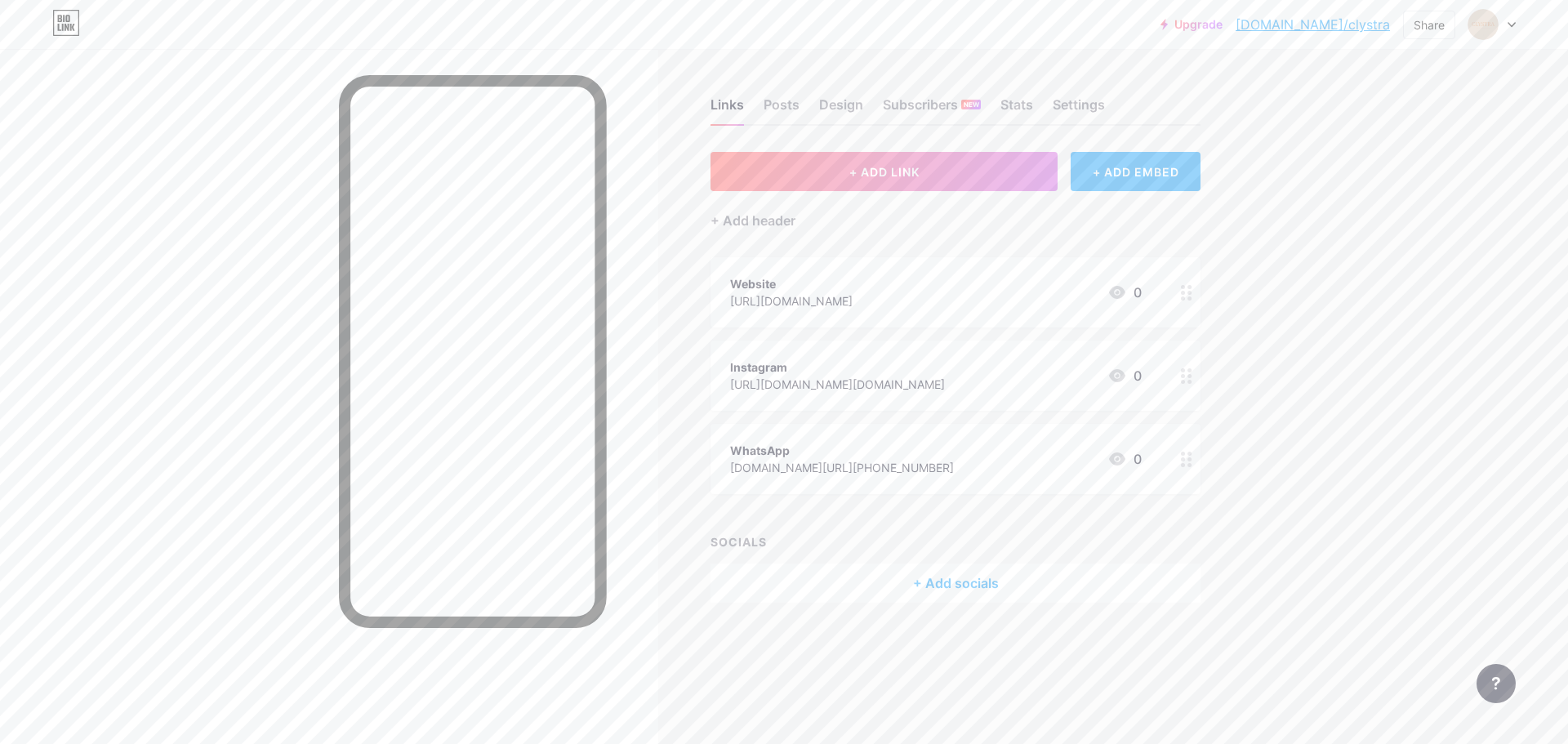
click at [1204, 372] on div "Links Posts Design Subscribers NEW Stats Settings + ADD LINK + ADD EMBED + Add …" at bounding box center [634, 367] width 1269 height 636
click at [1422, 29] on div "Share" at bounding box center [1429, 25] width 31 height 17
click at [1373, 90] on div "Copy link" at bounding box center [1333, 84] width 243 height 40
